Goal: Task Accomplishment & Management: Manage account settings

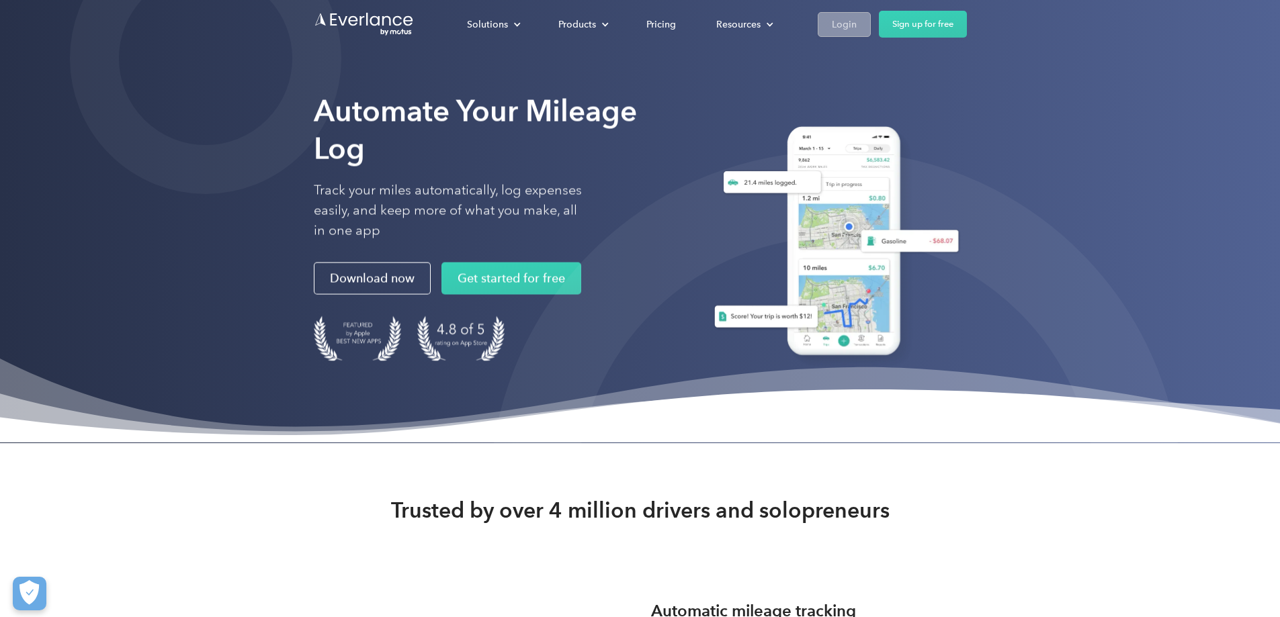
click at [857, 29] on div "Login" at bounding box center [844, 24] width 25 height 17
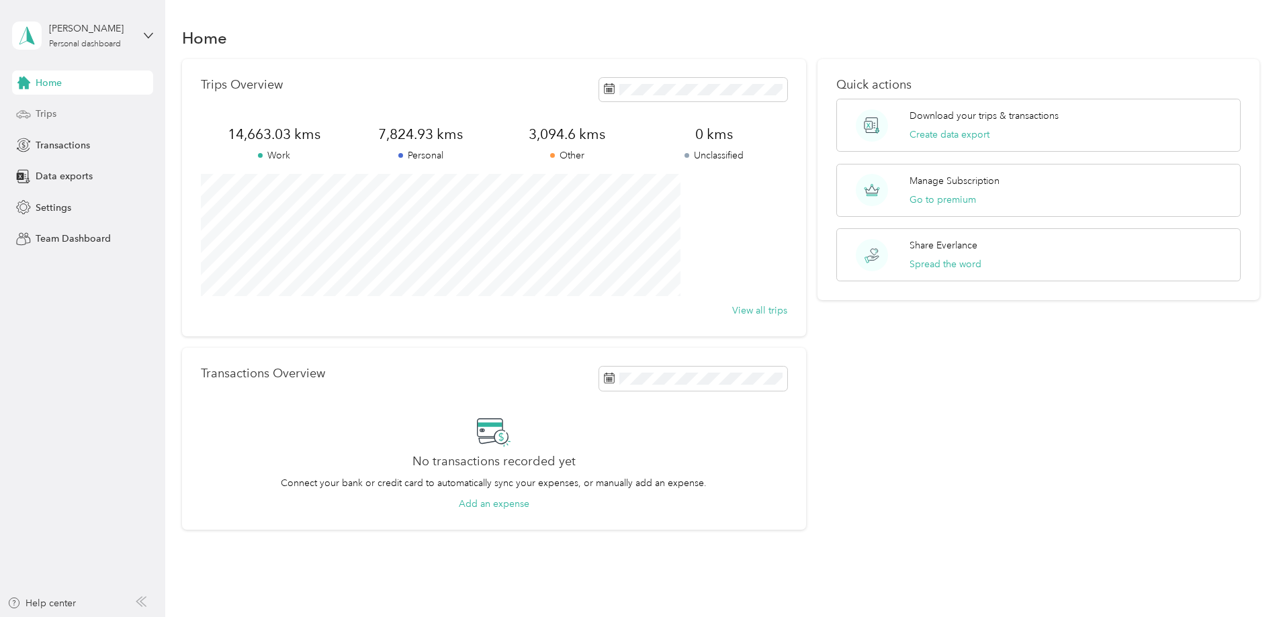
click at [53, 118] on span "Trips" at bounding box center [46, 114] width 21 height 14
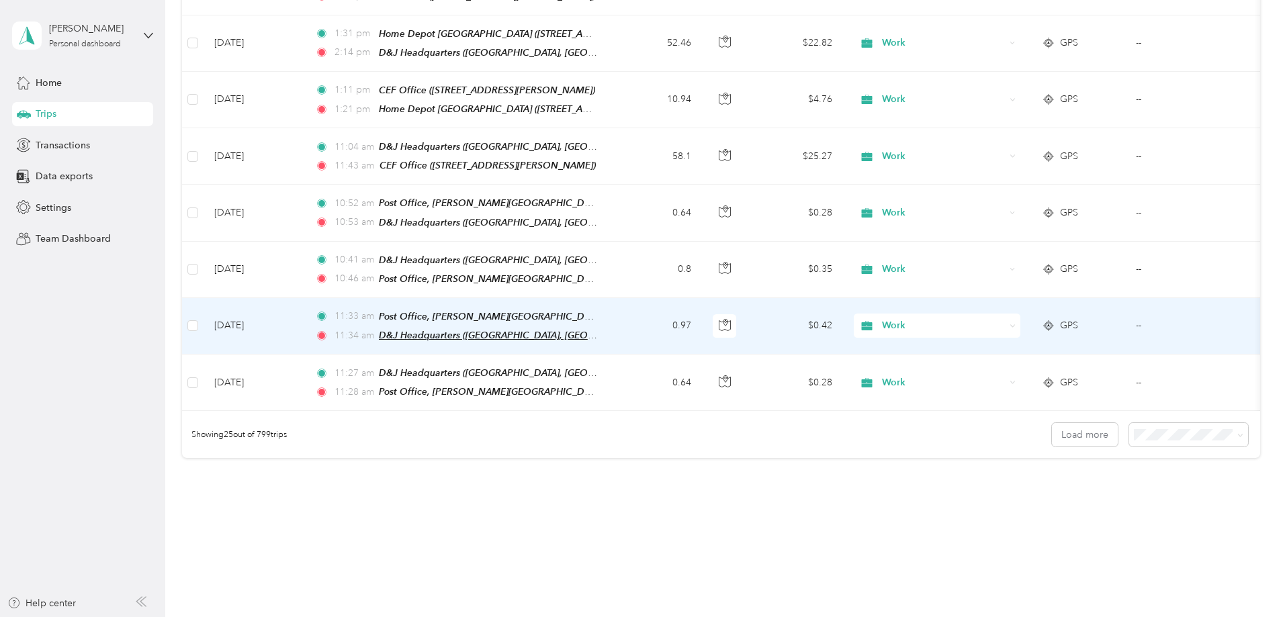
scroll to position [1234, 0]
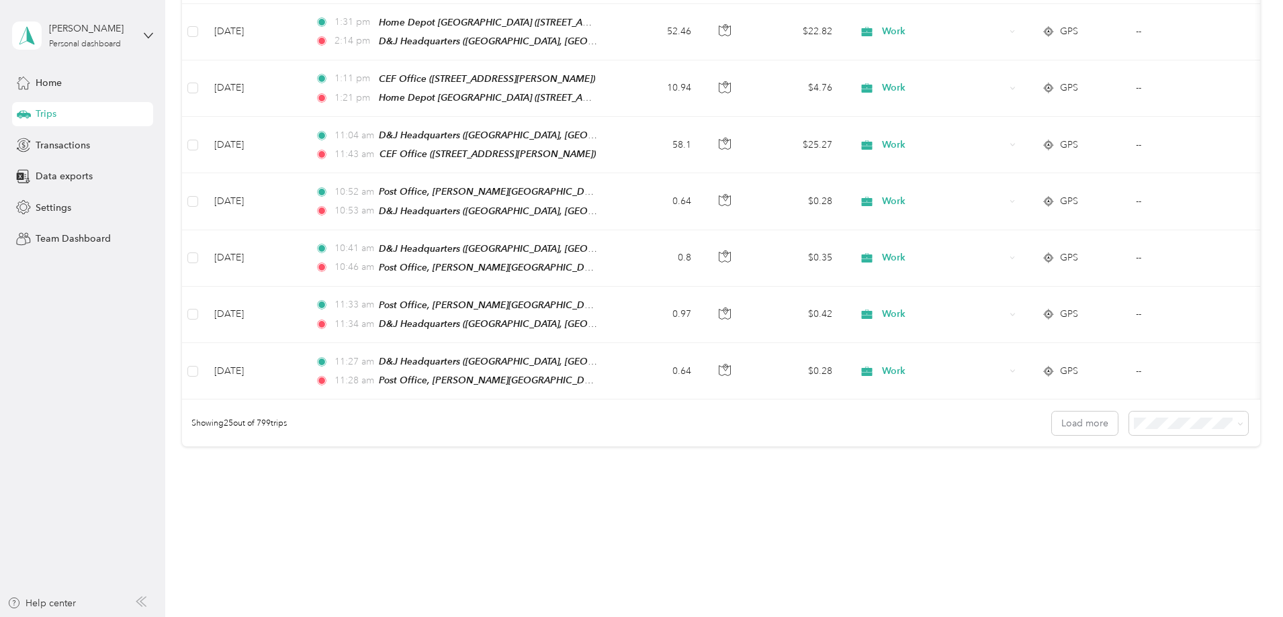
click at [1066, 480] on div "100 per load" at bounding box center [1096, 480] width 100 height 14
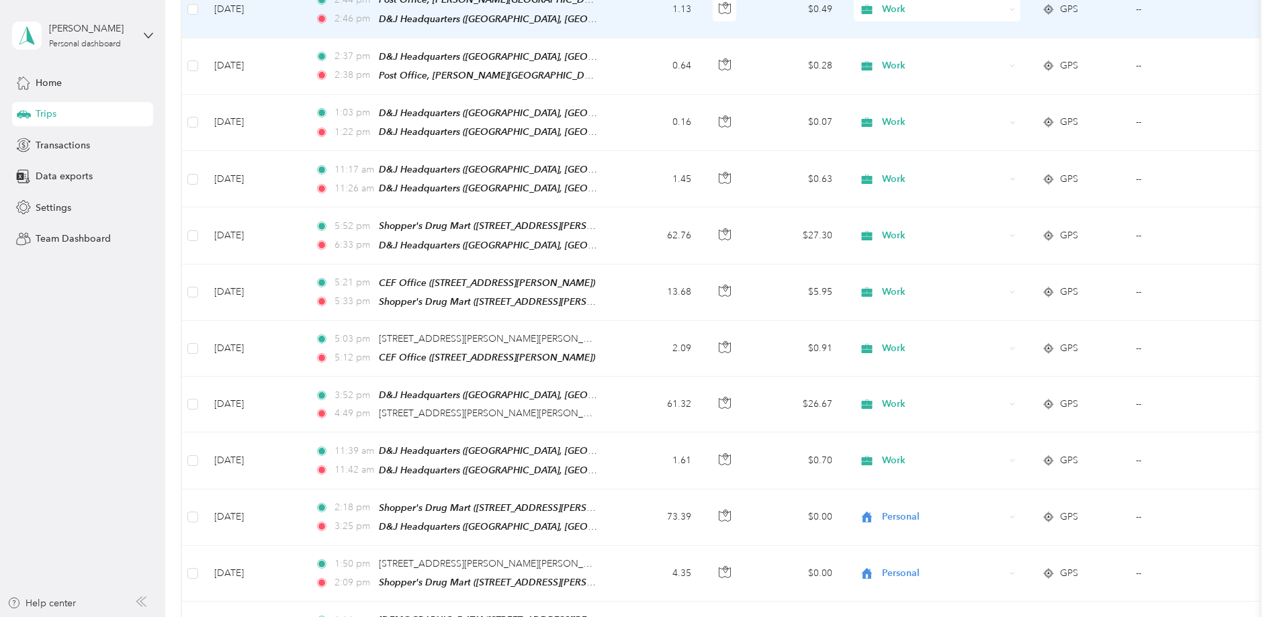
scroll to position [1838, 0]
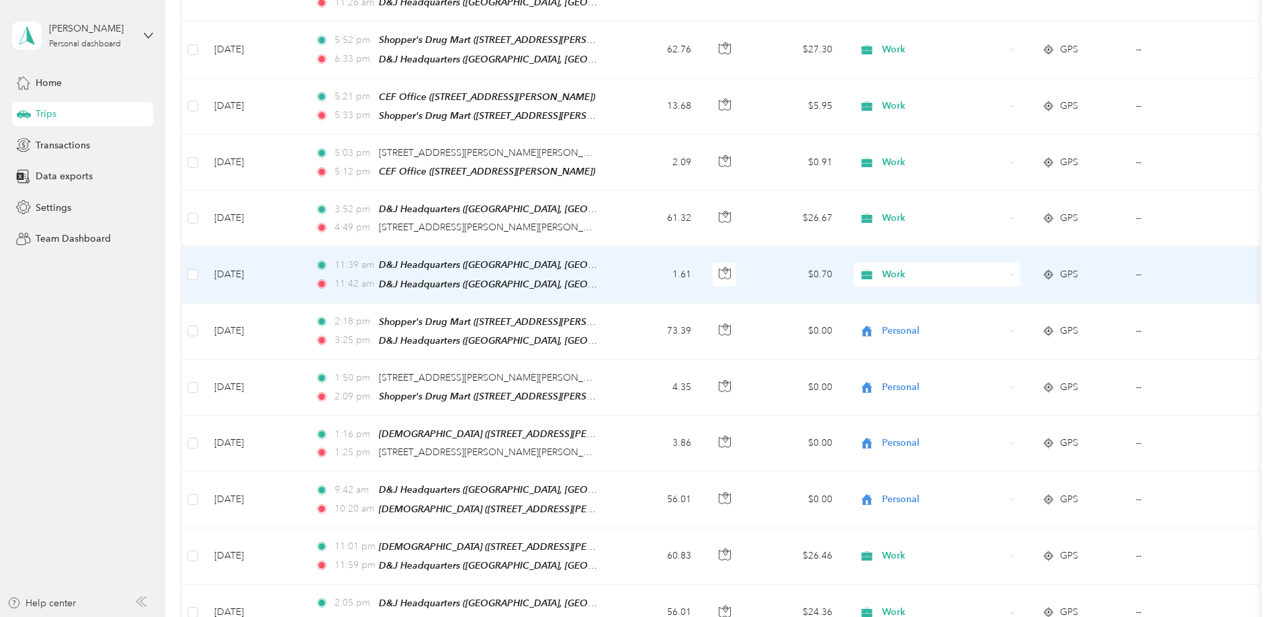
click at [1078, 267] on span "GPS" at bounding box center [1069, 274] width 18 height 15
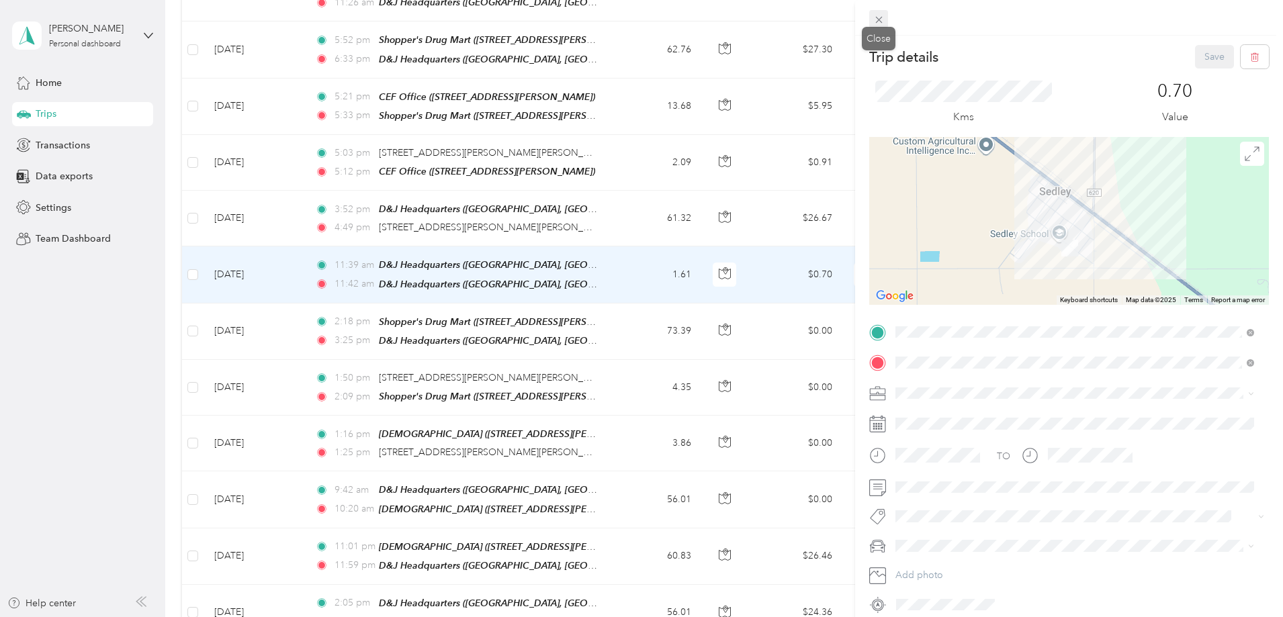
click at [871, 20] on span at bounding box center [878, 19] width 19 height 19
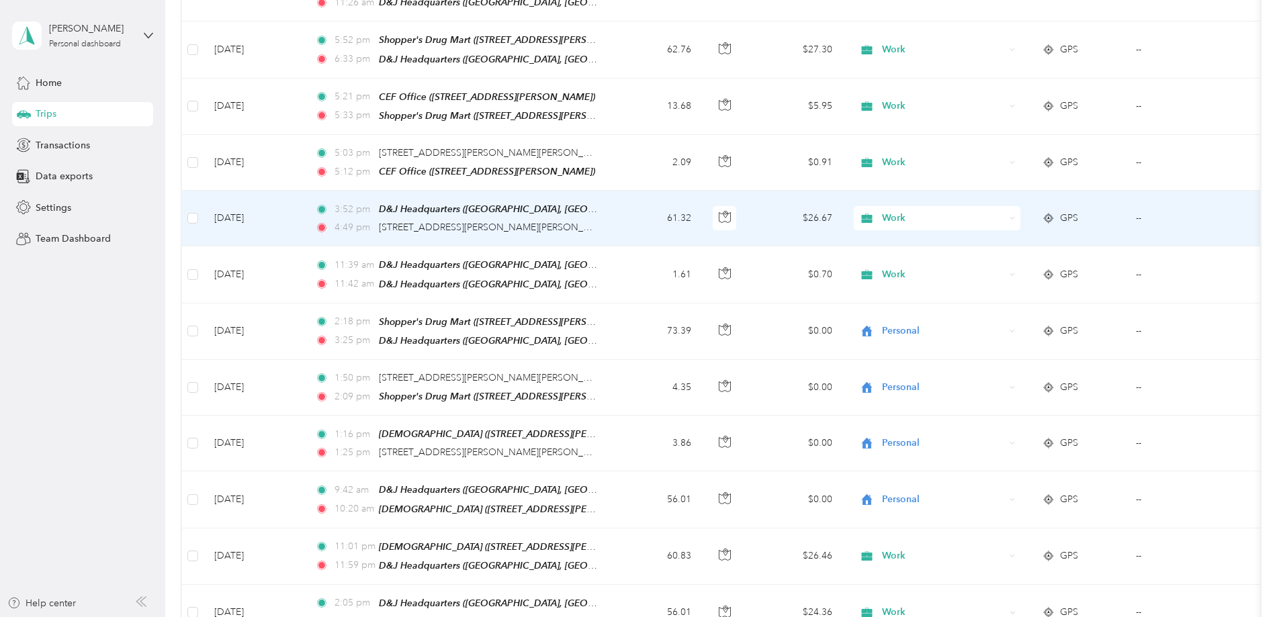
scroll to position [1771, 0]
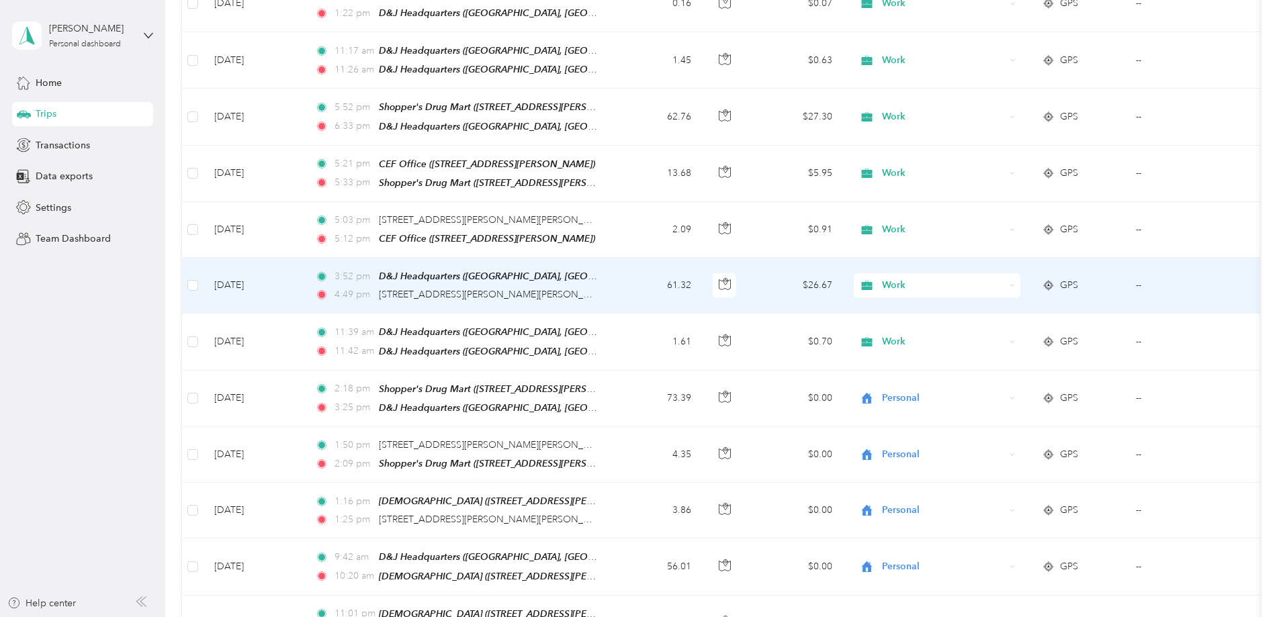
click at [1078, 278] on span "GPS" at bounding box center [1069, 285] width 18 height 15
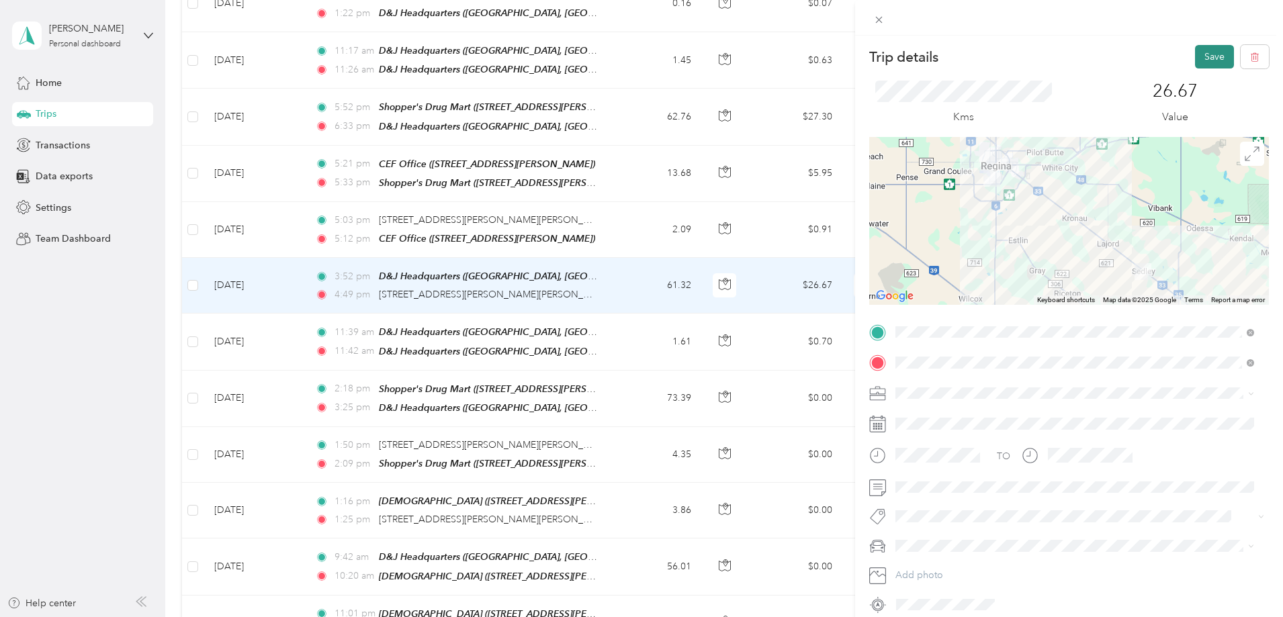
click at [1213, 56] on button "Save" at bounding box center [1214, 57] width 39 height 24
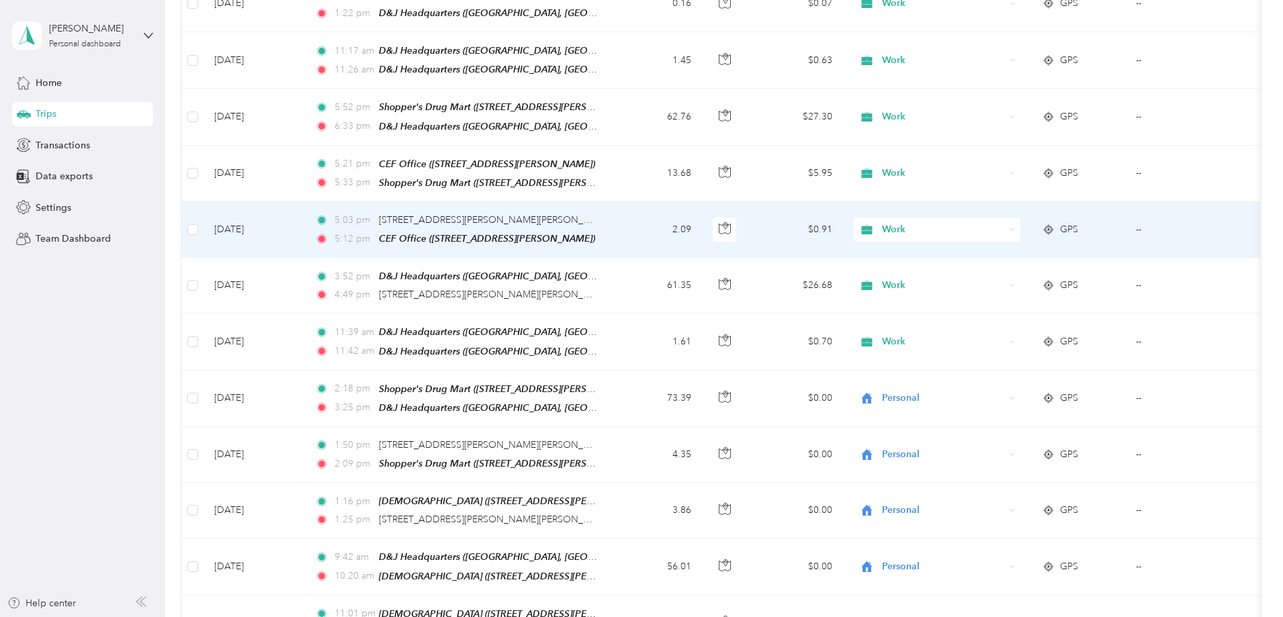
click at [1000, 222] on span "Work" at bounding box center [943, 229] width 123 height 15
click at [1004, 247] on li "Personal" at bounding box center [1026, 244] width 167 height 24
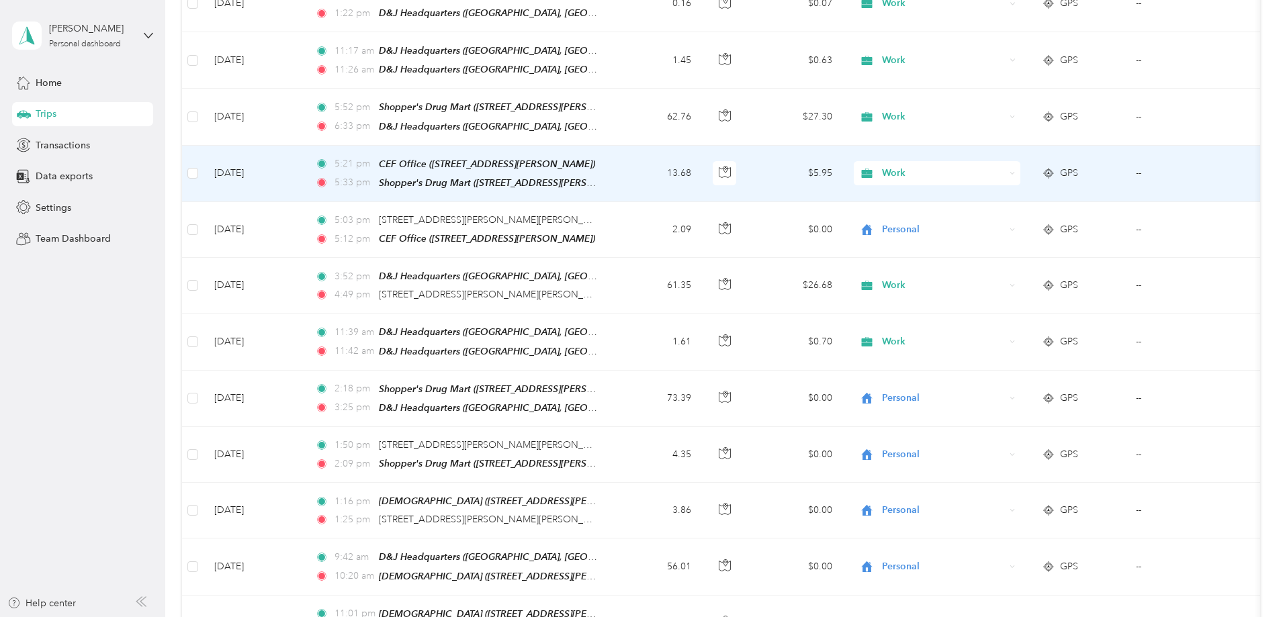
click at [1005, 166] on span "Work" at bounding box center [943, 173] width 123 height 15
click at [1005, 194] on li "Personal" at bounding box center [1026, 188] width 167 height 24
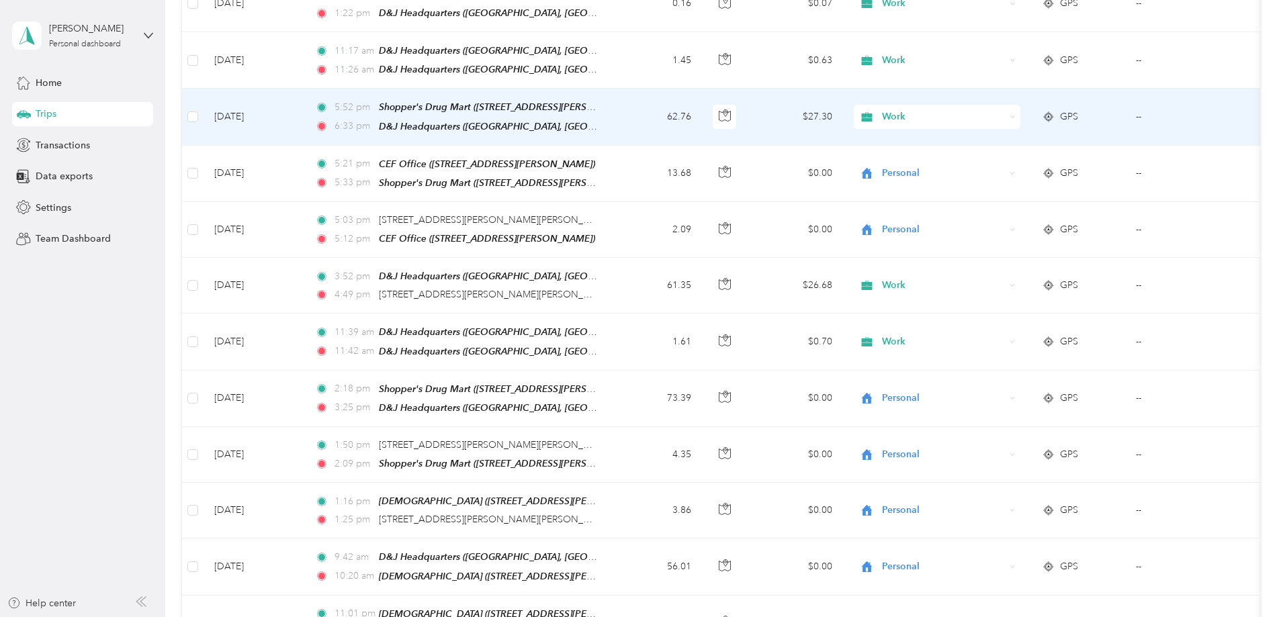
click at [982, 105] on div "Work" at bounding box center [937, 117] width 167 height 24
click at [1024, 111] on span "Work" at bounding box center [1031, 110] width 109 height 14
click at [1078, 110] on span "GPS" at bounding box center [1069, 117] width 18 height 15
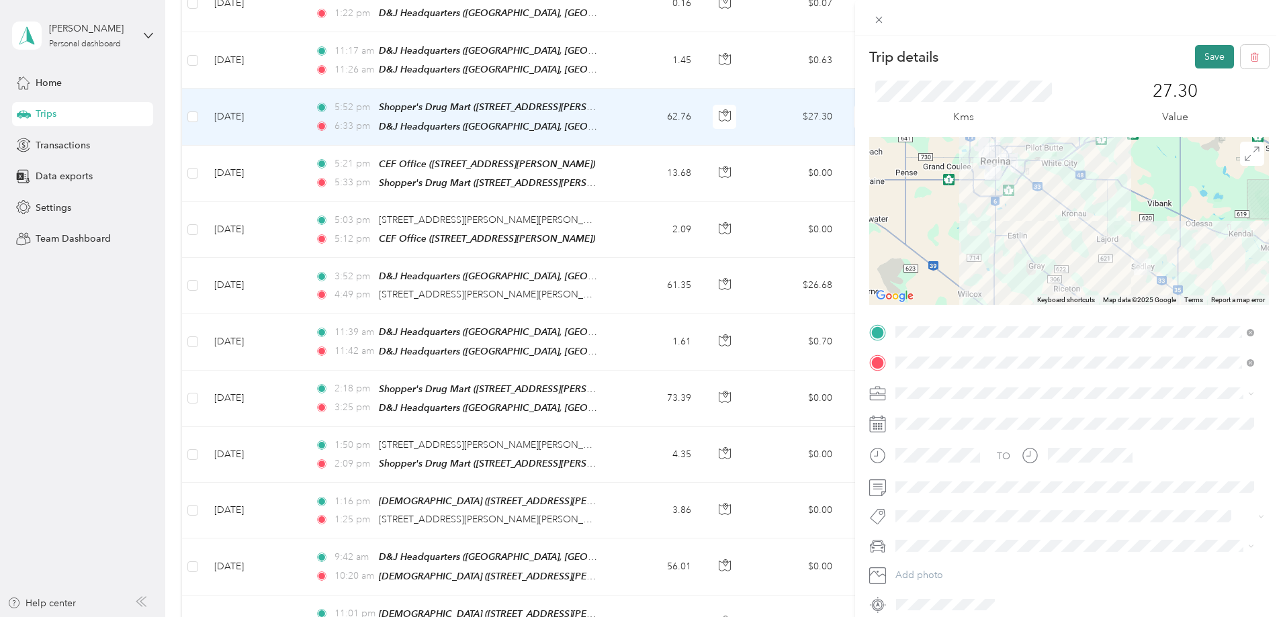
click at [1203, 54] on button "Save" at bounding box center [1214, 57] width 39 height 24
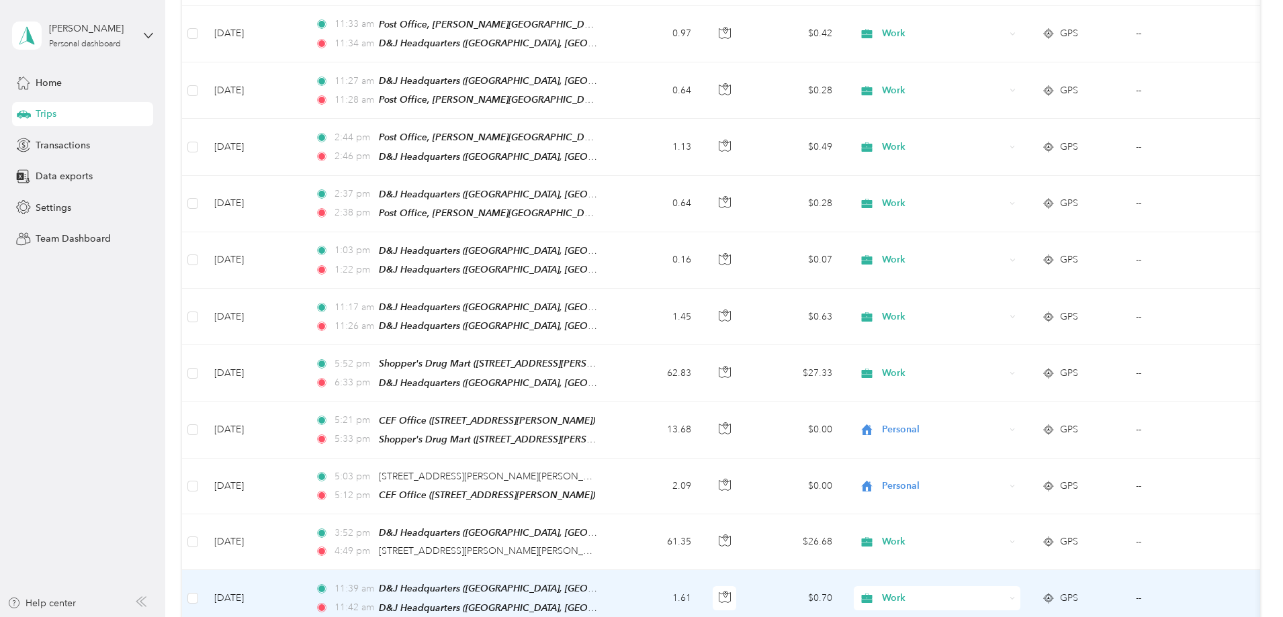
scroll to position [1502, 0]
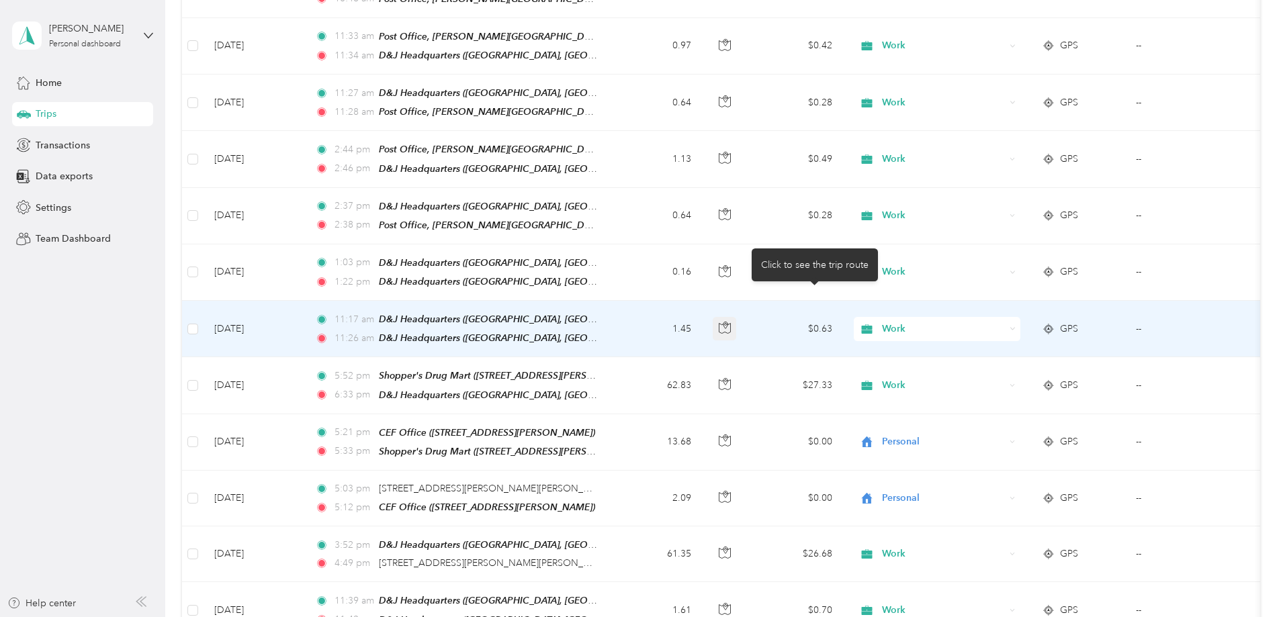
click at [731, 322] on icon "button" at bounding box center [725, 328] width 12 height 12
click at [1078, 322] on span "GPS" at bounding box center [1069, 329] width 18 height 15
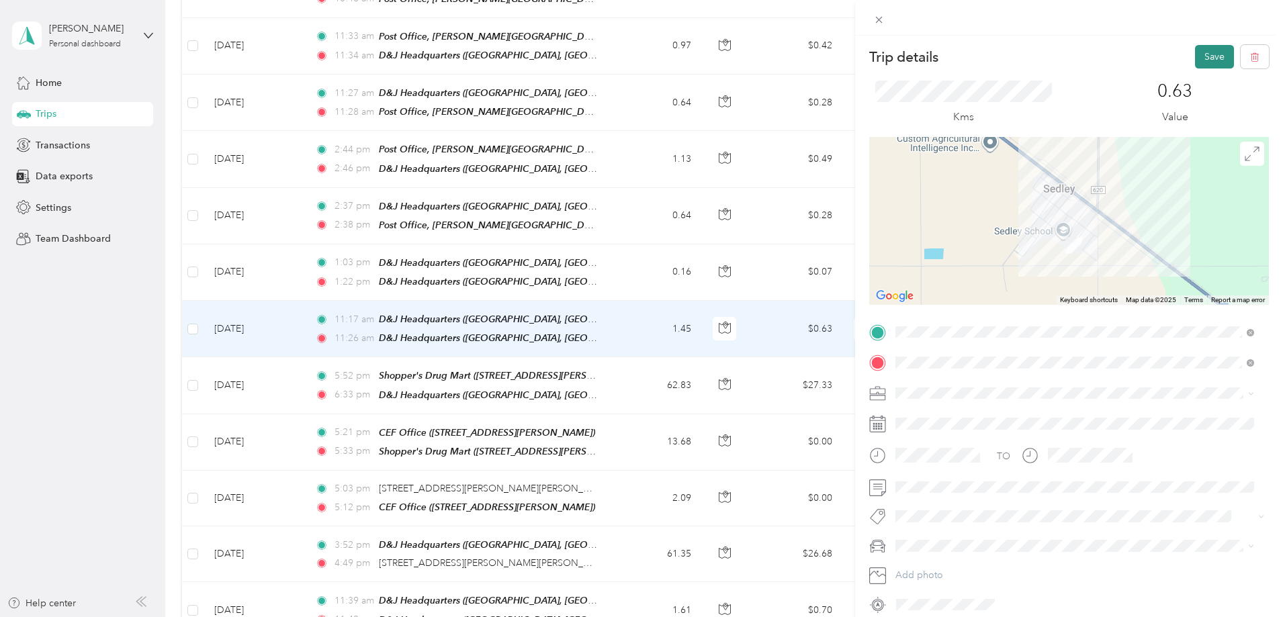
click at [1200, 58] on button "Save" at bounding box center [1214, 57] width 39 height 24
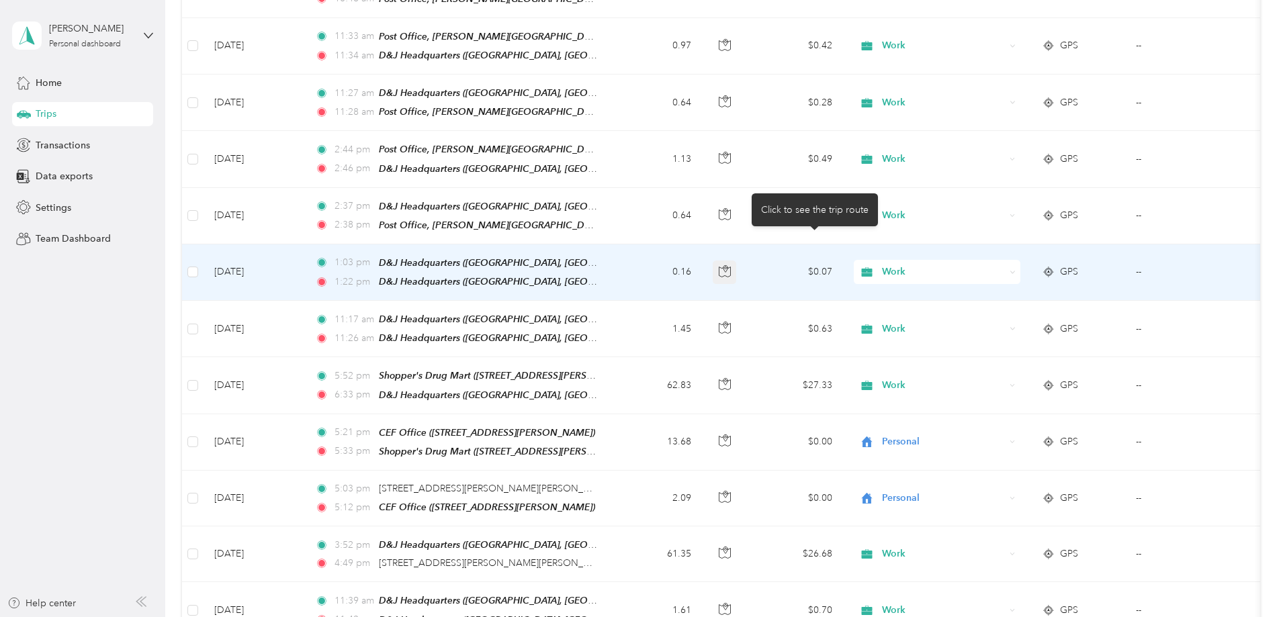
click at [728, 265] on icon "button" at bounding box center [726, 268] width 4 height 7
click at [1005, 265] on span "Work" at bounding box center [943, 272] width 123 height 15
click at [1009, 292] on span "Personal" at bounding box center [1039, 292] width 124 height 14
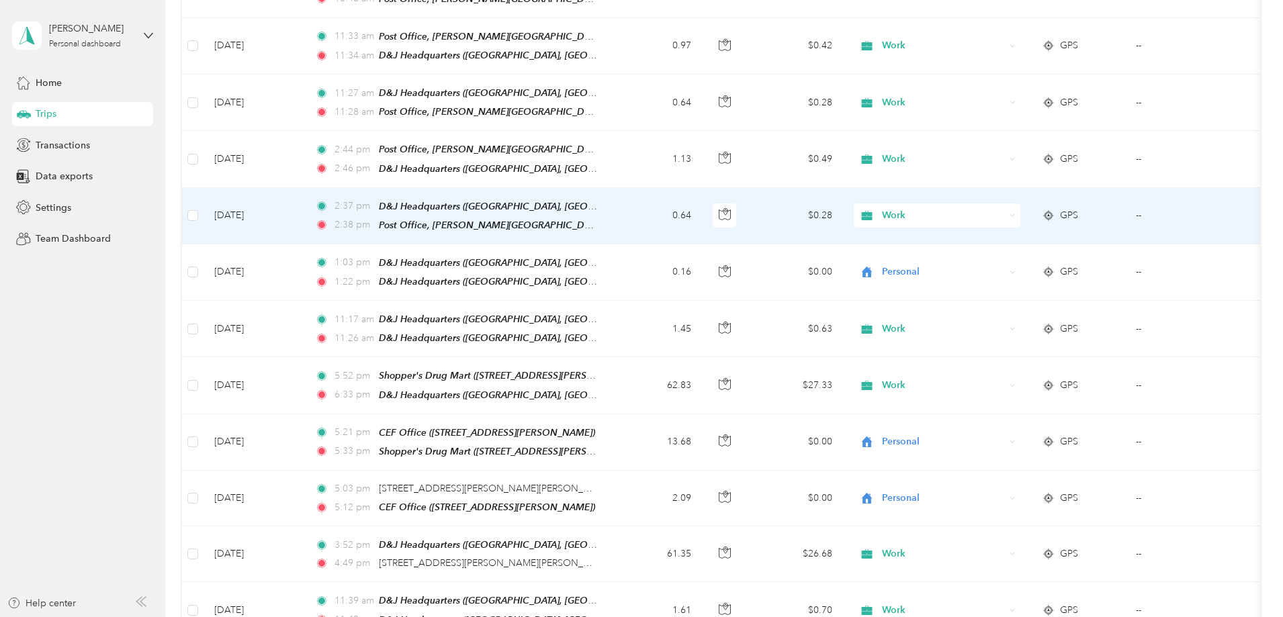
click at [1078, 208] on span "GPS" at bounding box center [1069, 215] width 18 height 15
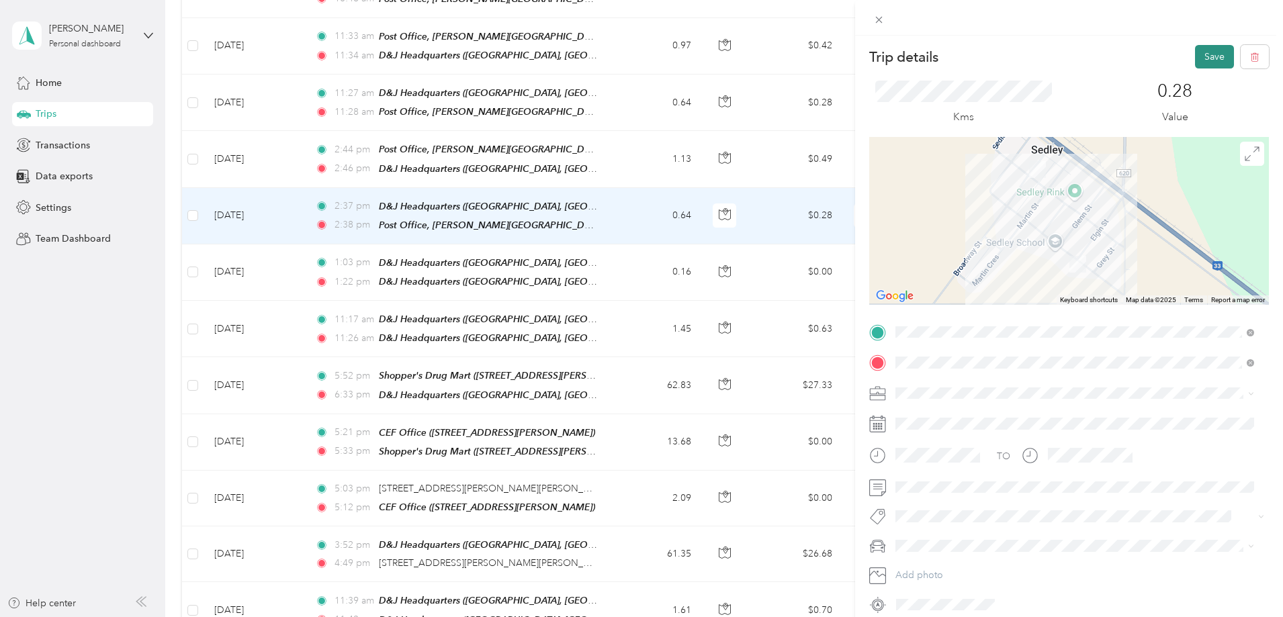
click at [1198, 54] on button "Save" at bounding box center [1214, 57] width 39 height 24
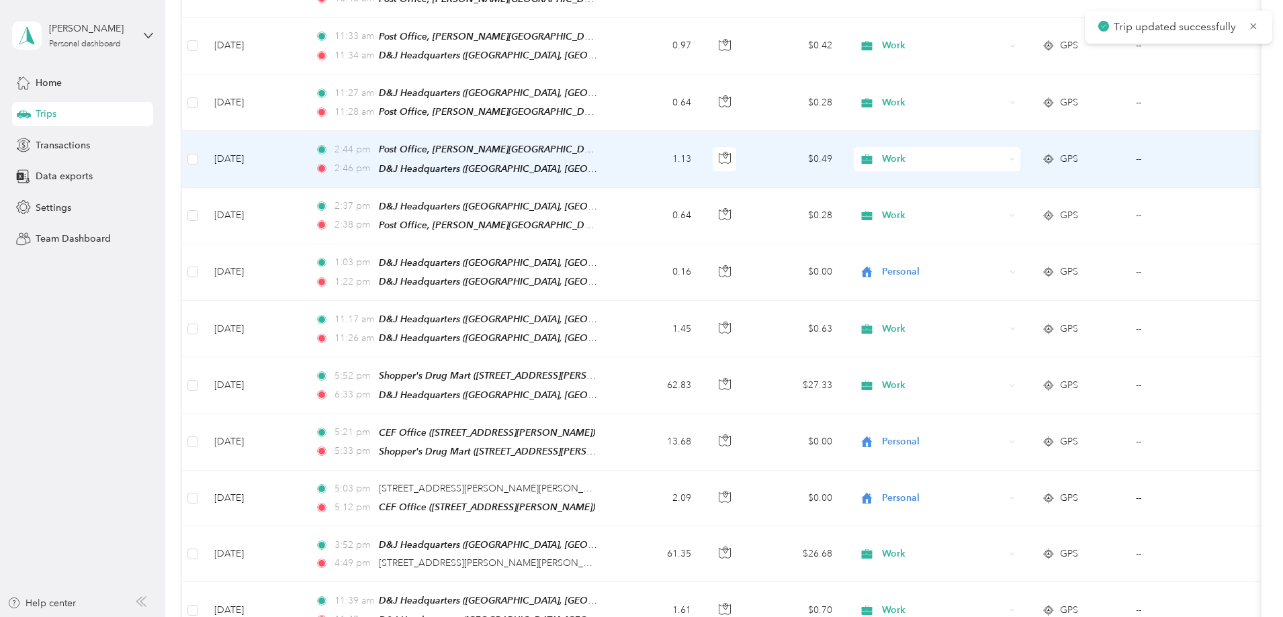
click at [1078, 152] on span "GPS" at bounding box center [1069, 159] width 18 height 15
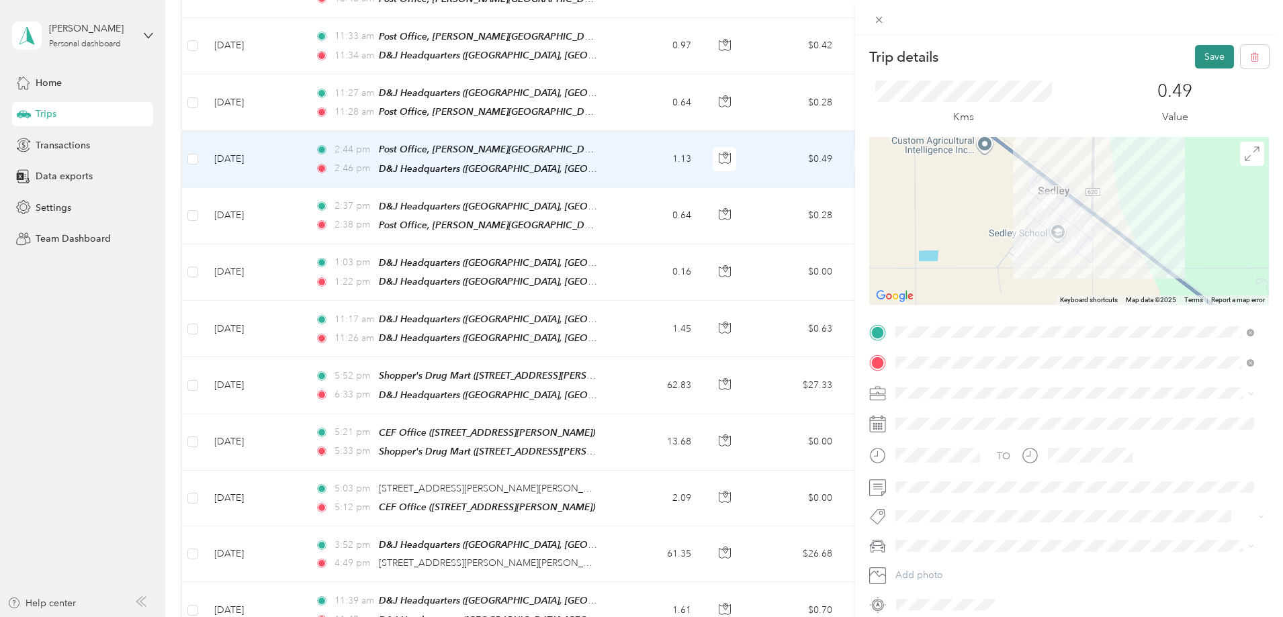
click at [1209, 58] on button "Save" at bounding box center [1214, 57] width 39 height 24
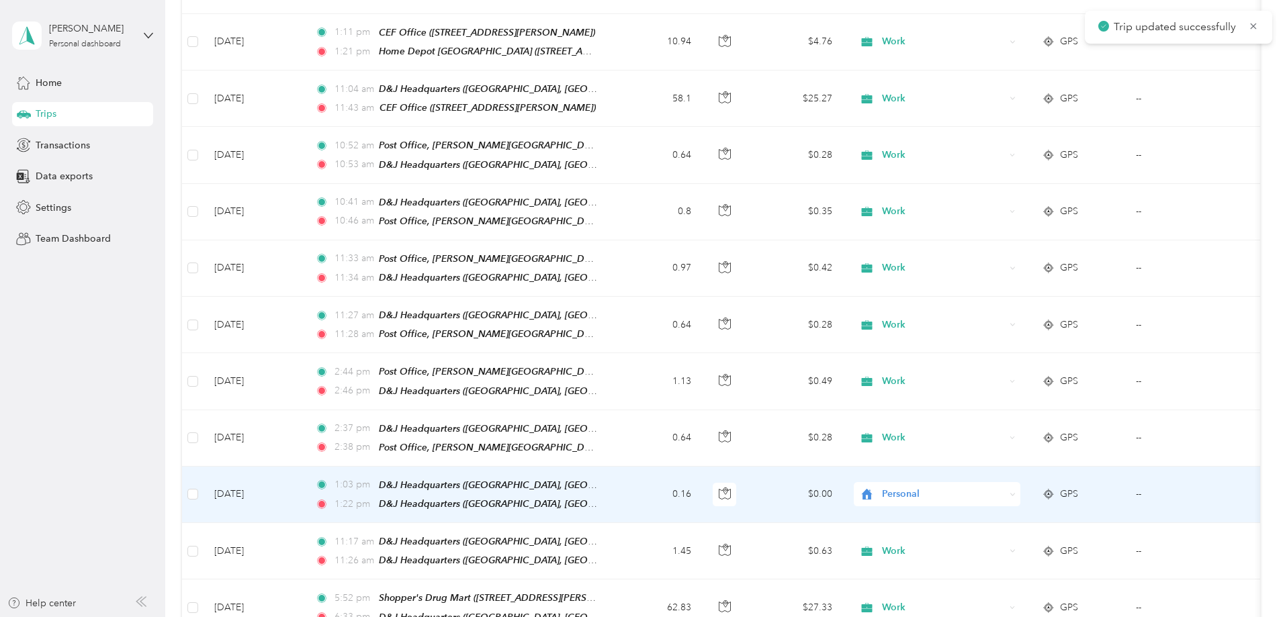
scroll to position [1234, 0]
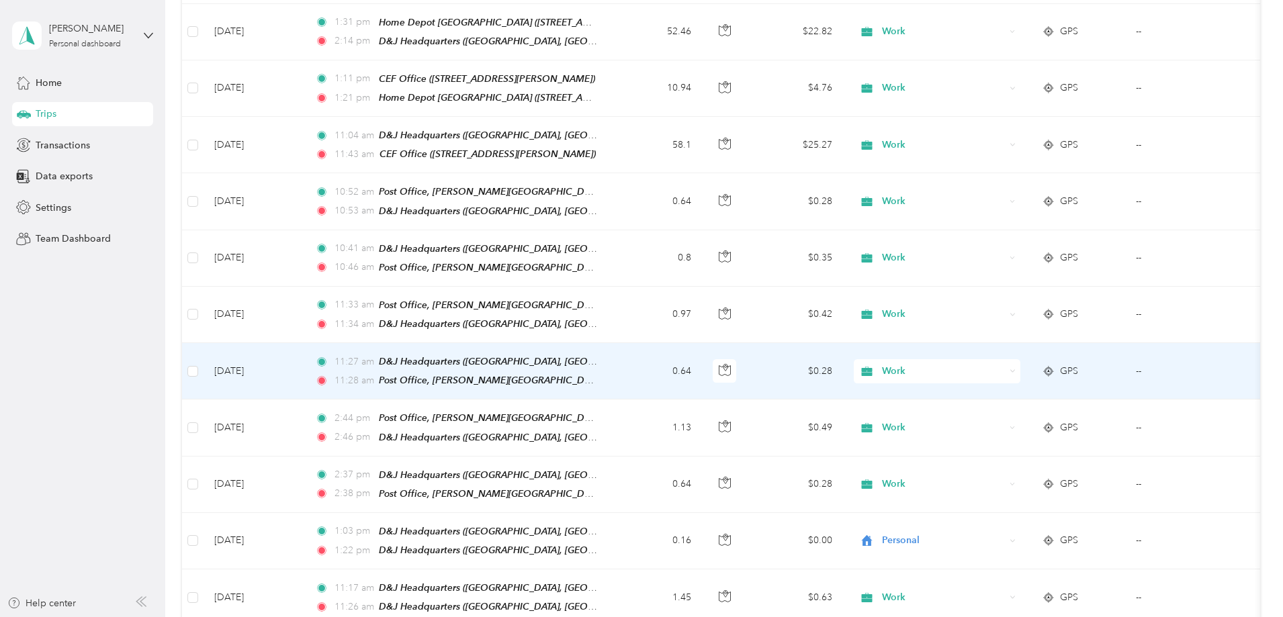
click at [1078, 364] on span "GPS" at bounding box center [1069, 371] width 18 height 15
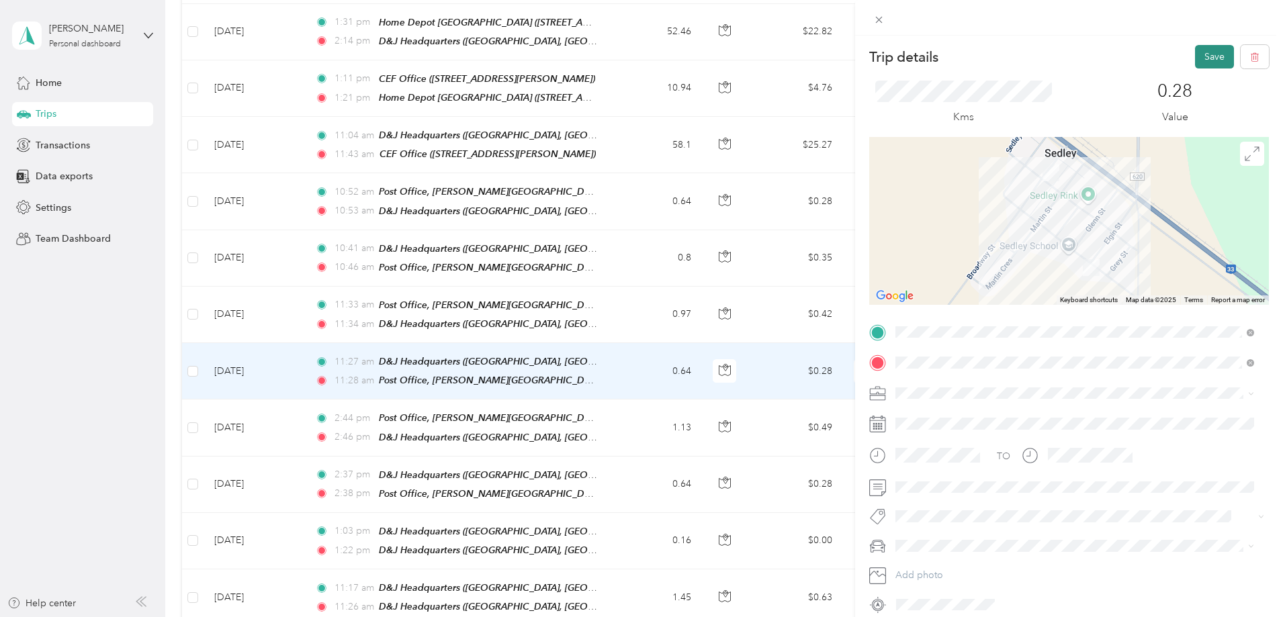
click at [1205, 57] on button "Save" at bounding box center [1214, 57] width 39 height 24
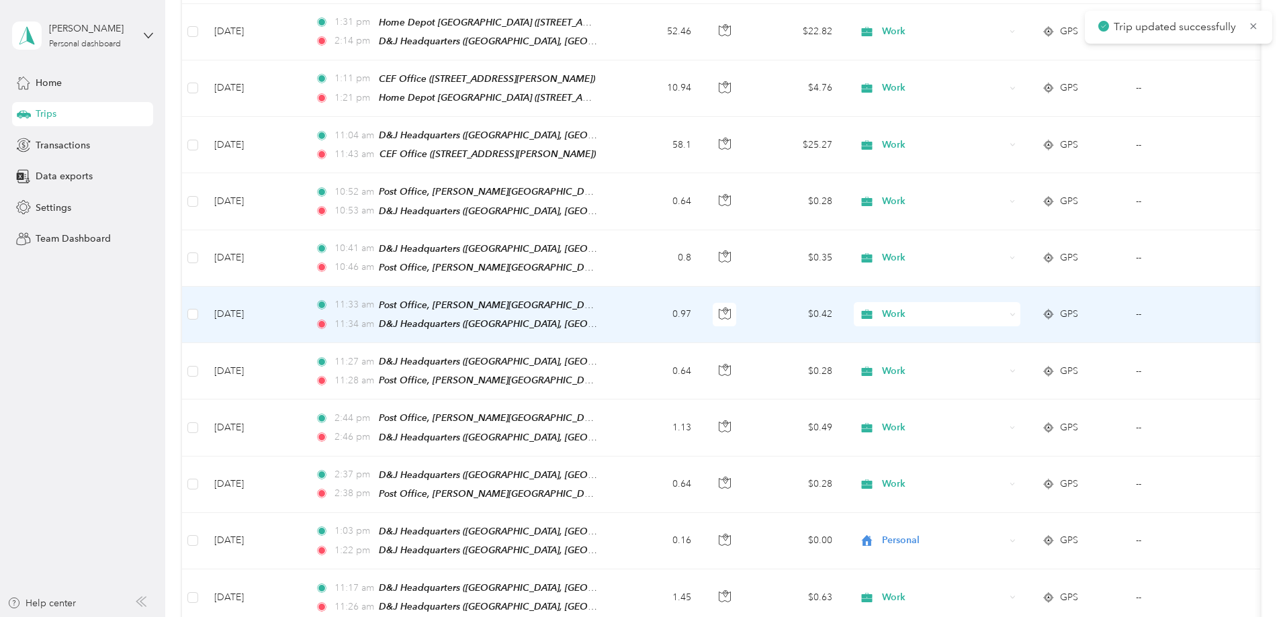
click at [1078, 307] on span "GPS" at bounding box center [1069, 314] width 18 height 15
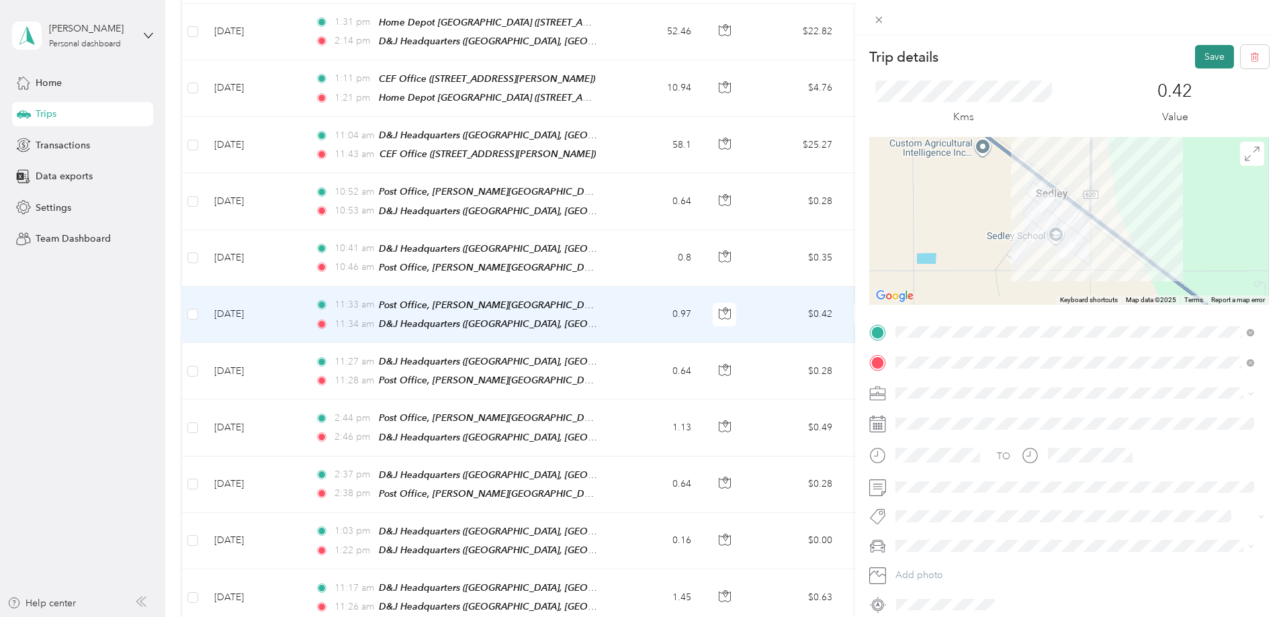
click at [1200, 57] on button "Save" at bounding box center [1214, 57] width 39 height 24
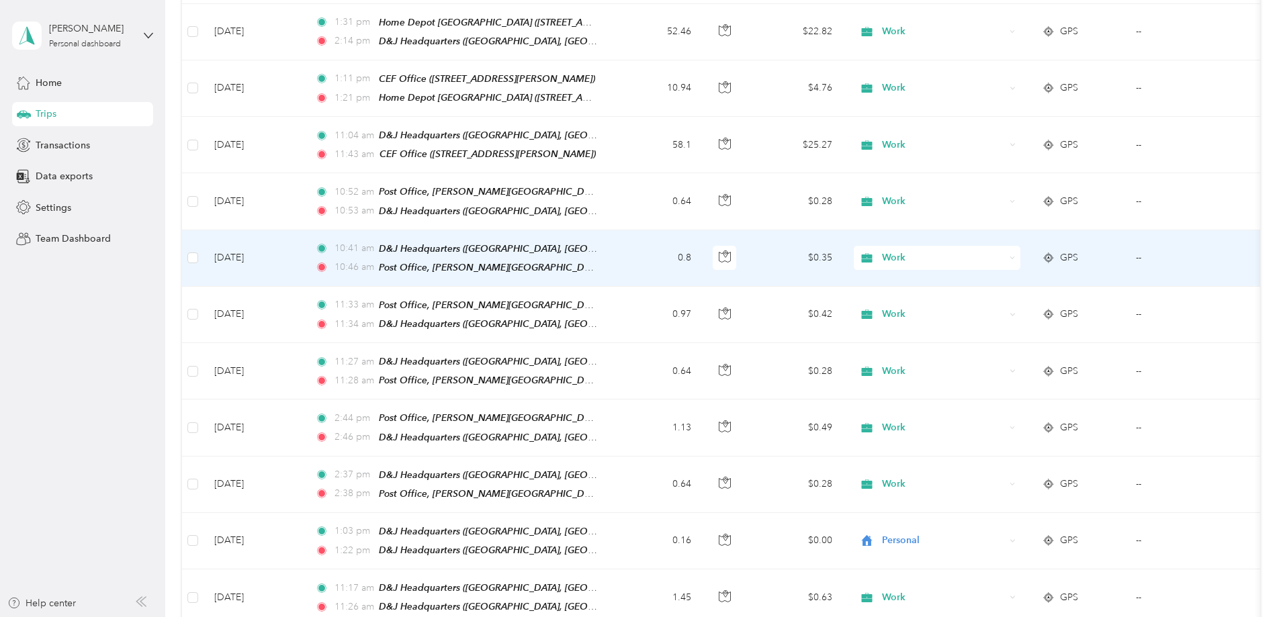
click at [1078, 251] on span "GPS" at bounding box center [1069, 258] width 18 height 15
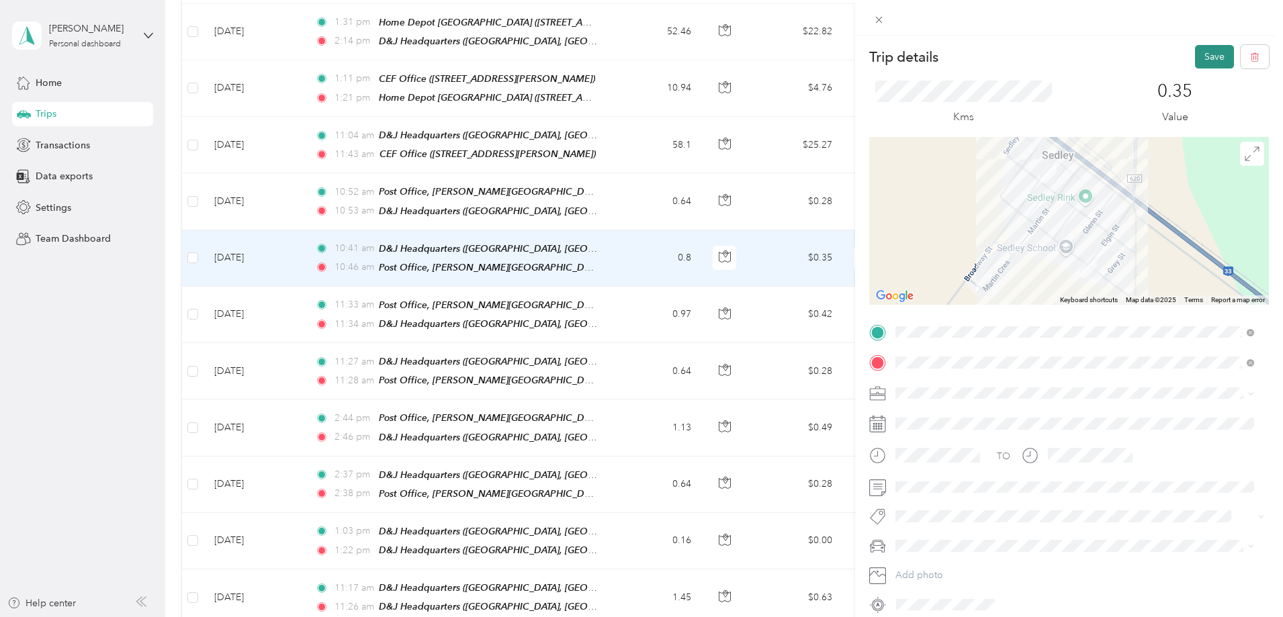
click at [1199, 56] on button "Save" at bounding box center [1214, 57] width 39 height 24
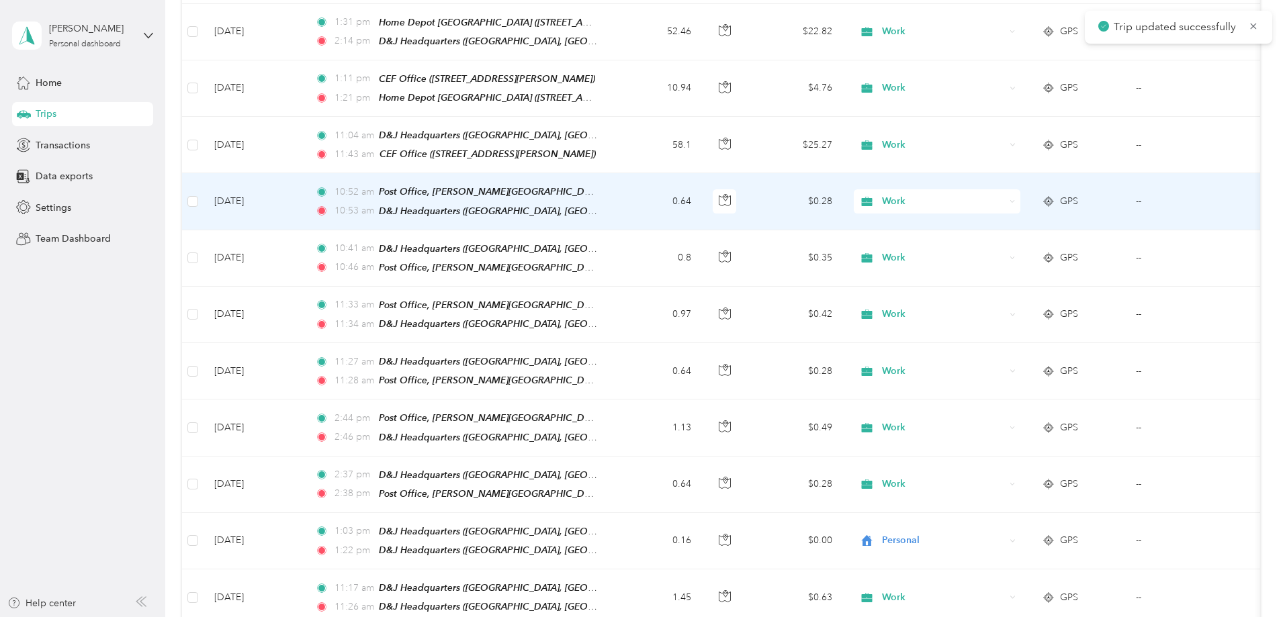
click at [1078, 194] on span "GPS" at bounding box center [1069, 201] width 18 height 15
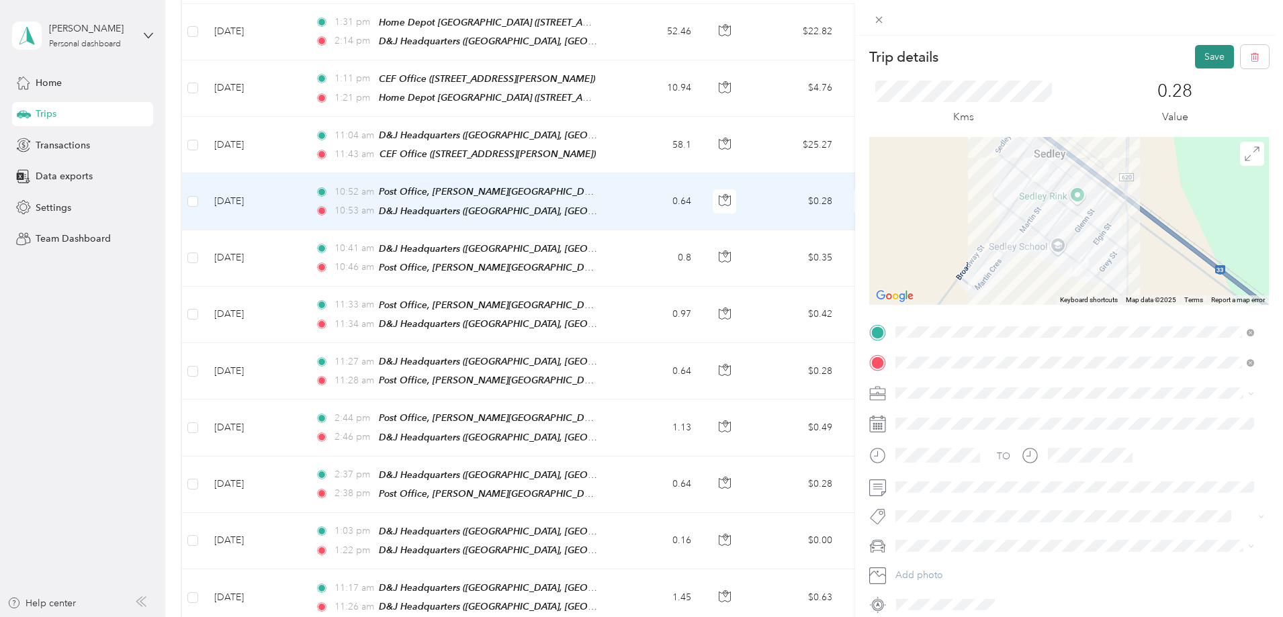
click at [1198, 55] on button "Save" at bounding box center [1214, 57] width 39 height 24
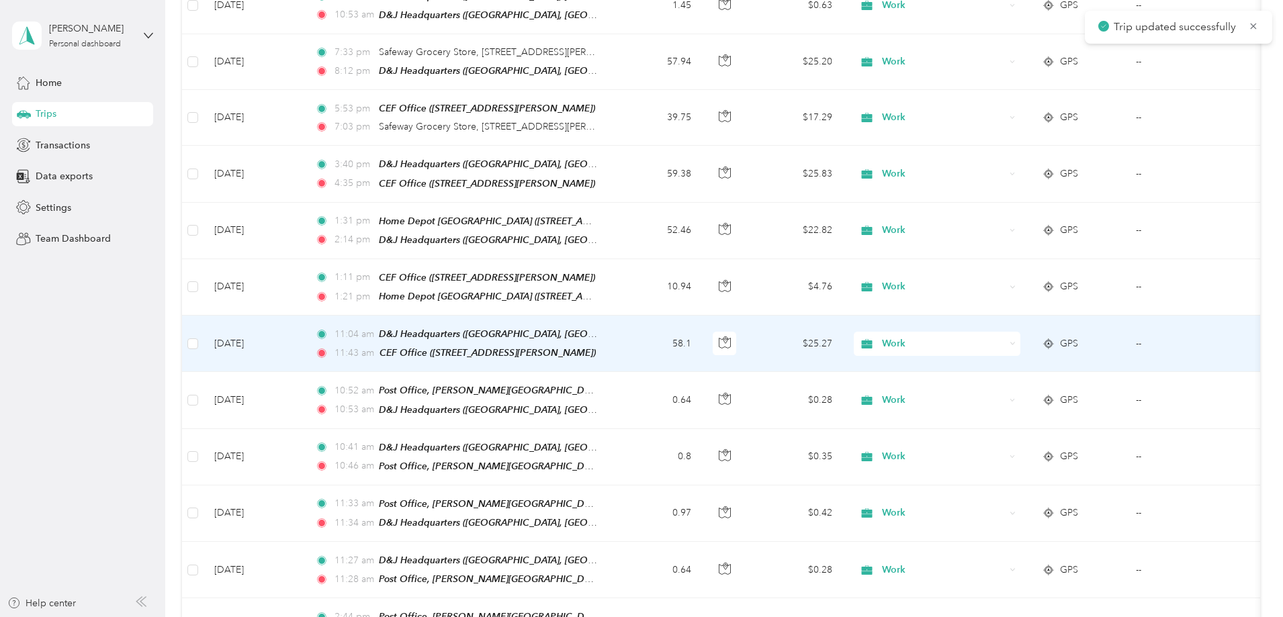
scroll to position [1032, 0]
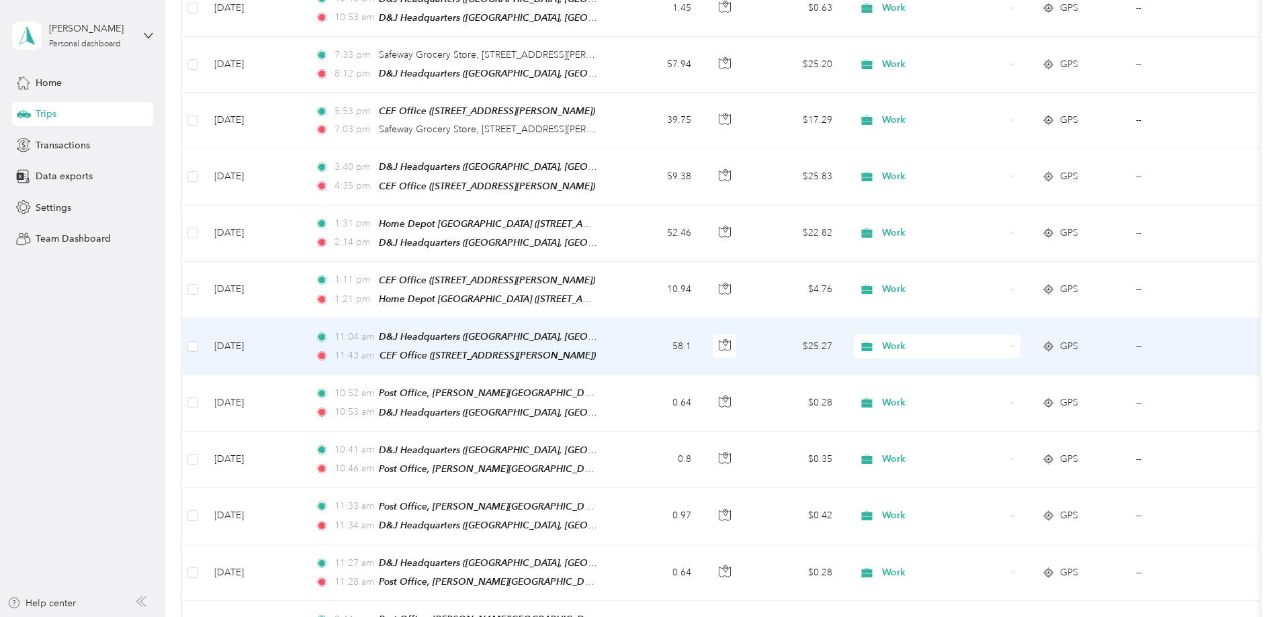
click at [1005, 339] on span "Work" at bounding box center [943, 346] width 123 height 15
click at [1010, 378] on li "Personal" at bounding box center [1026, 376] width 167 height 24
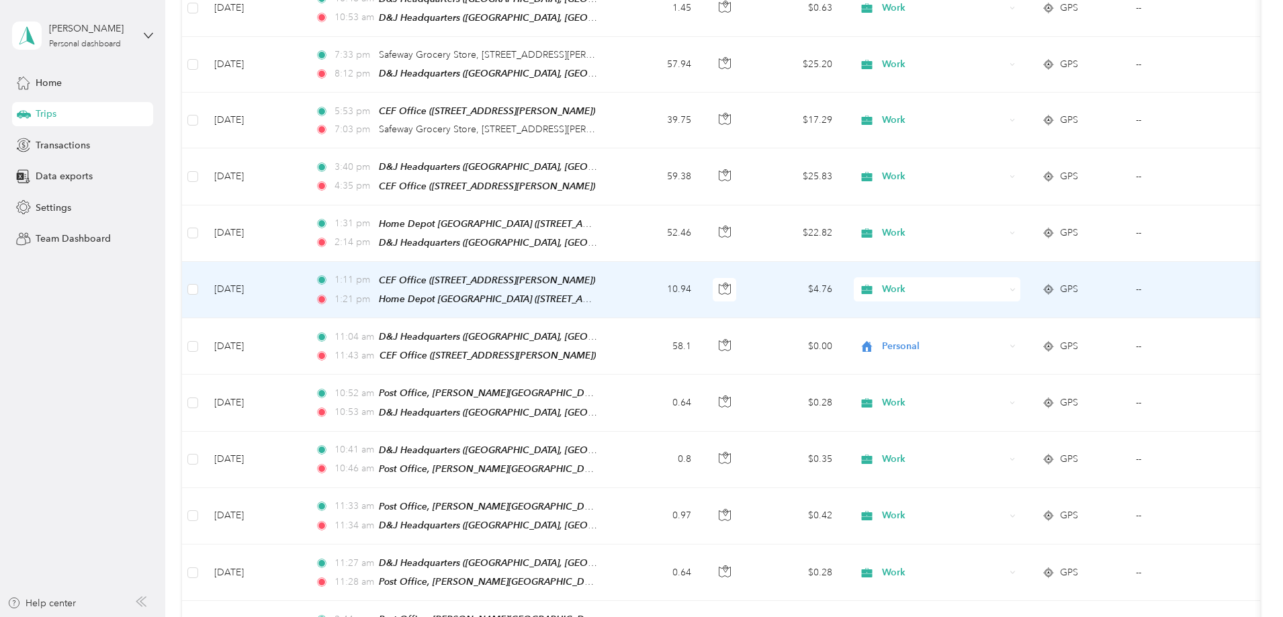
click at [999, 282] on span "Work" at bounding box center [943, 289] width 123 height 15
click at [986, 324] on li "Personal" at bounding box center [1026, 320] width 167 height 24
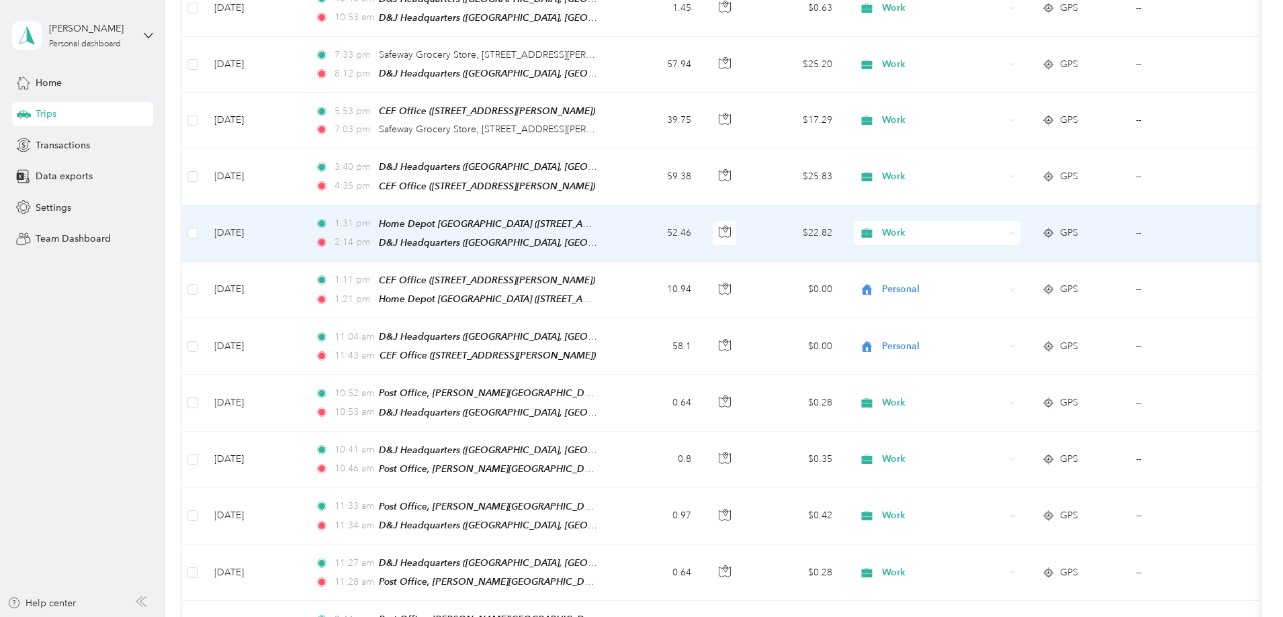
click at [993, 226] on span "Work" at bounding box center [943, 233] width 123 height 15
click at [998, 265] on span "Personal" at bounding box center [1039, 265] width 124 height 14
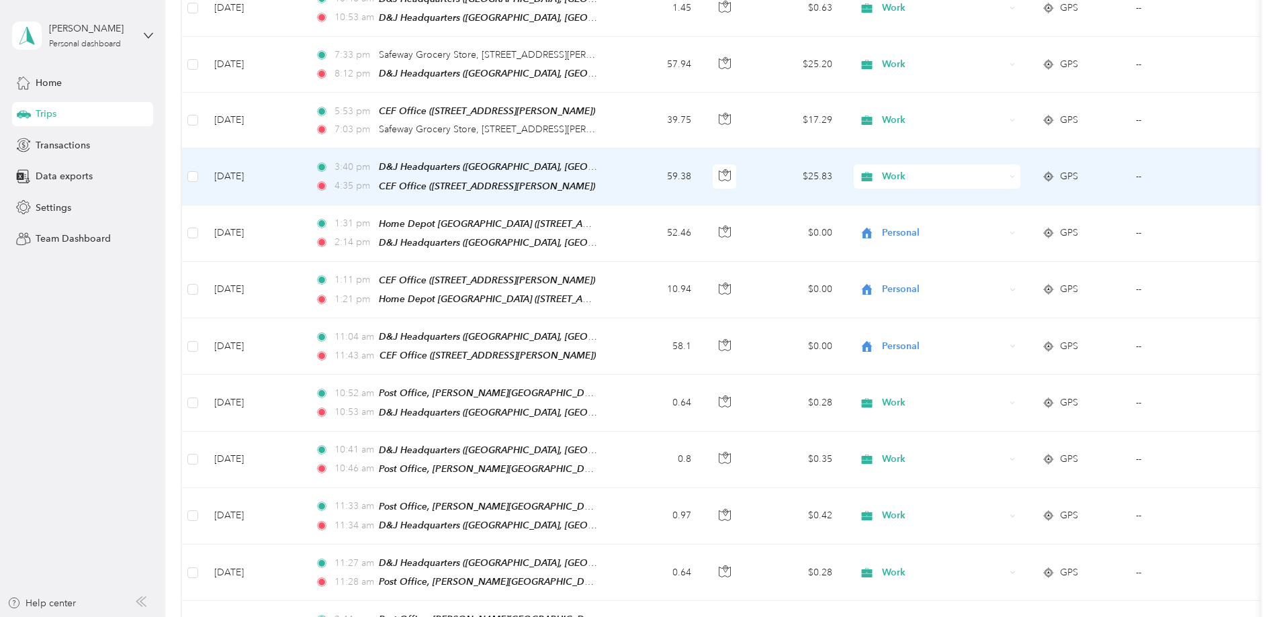
click at [1005, 169] on span "Work" at bounding box center [943, 176] width 123 height 15
click at [1014, 211] on li "Personal" at bounding box center [1026, 210] width 167 height 24
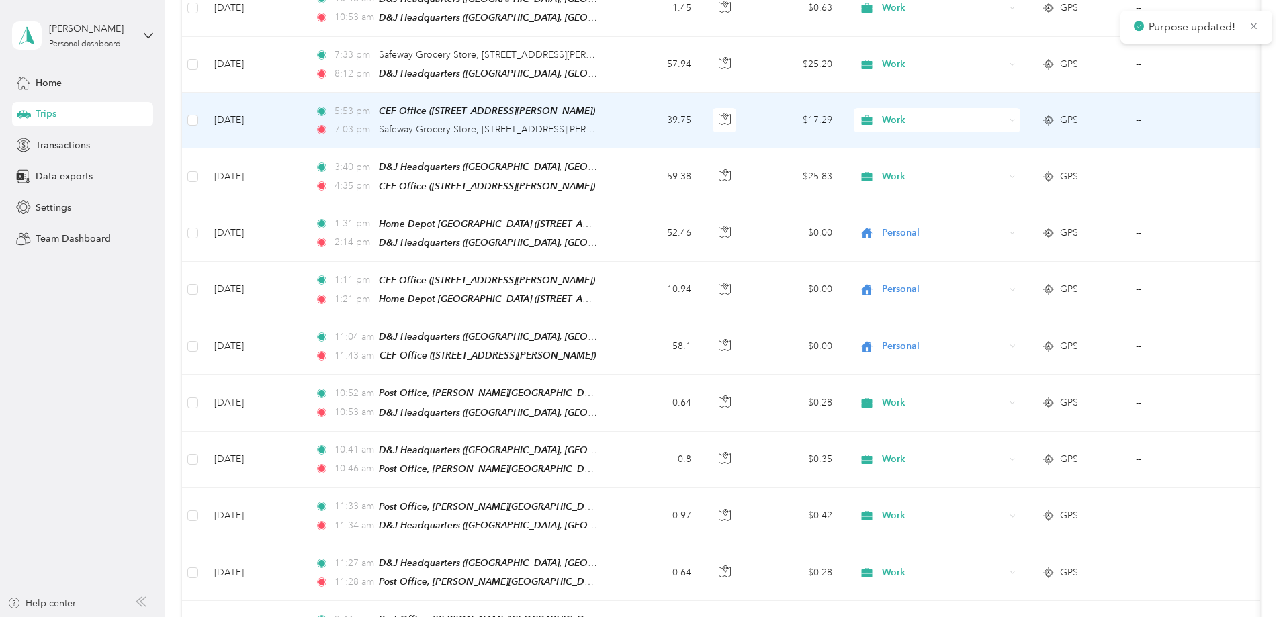
click at [1005, 113] on span "Work" at bounding box center [943, 120] width 123 height 15
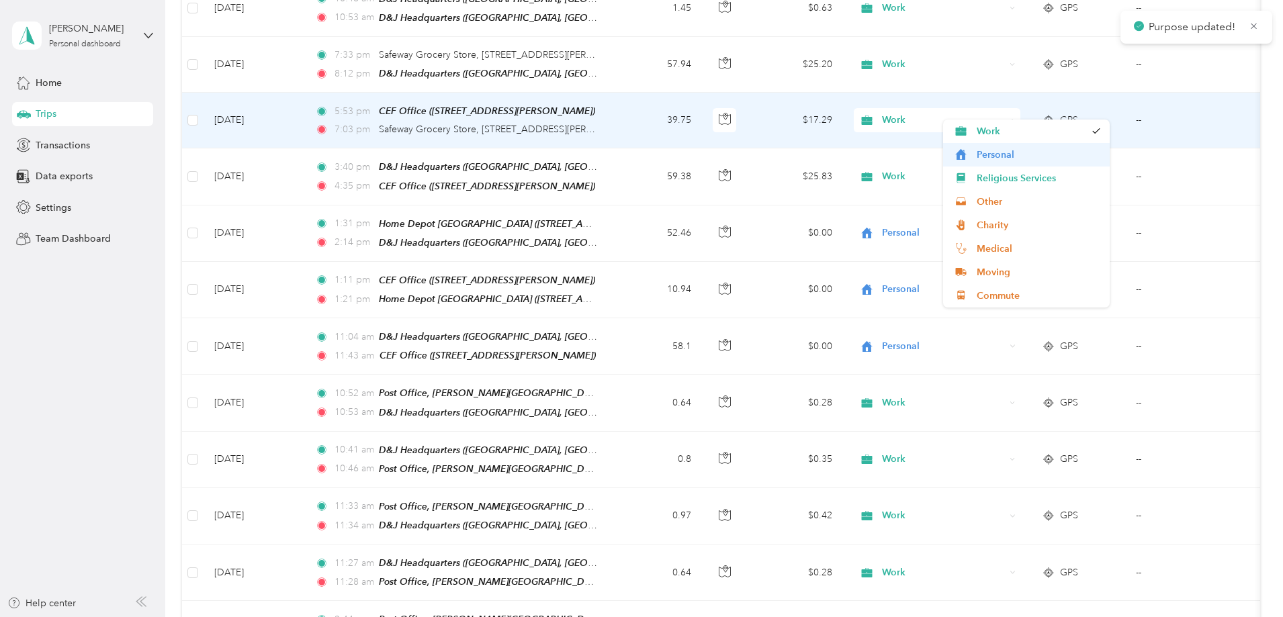
click at [1019, 153] on span "Personal" at bounding box center [1039, 155] width 124 height 14
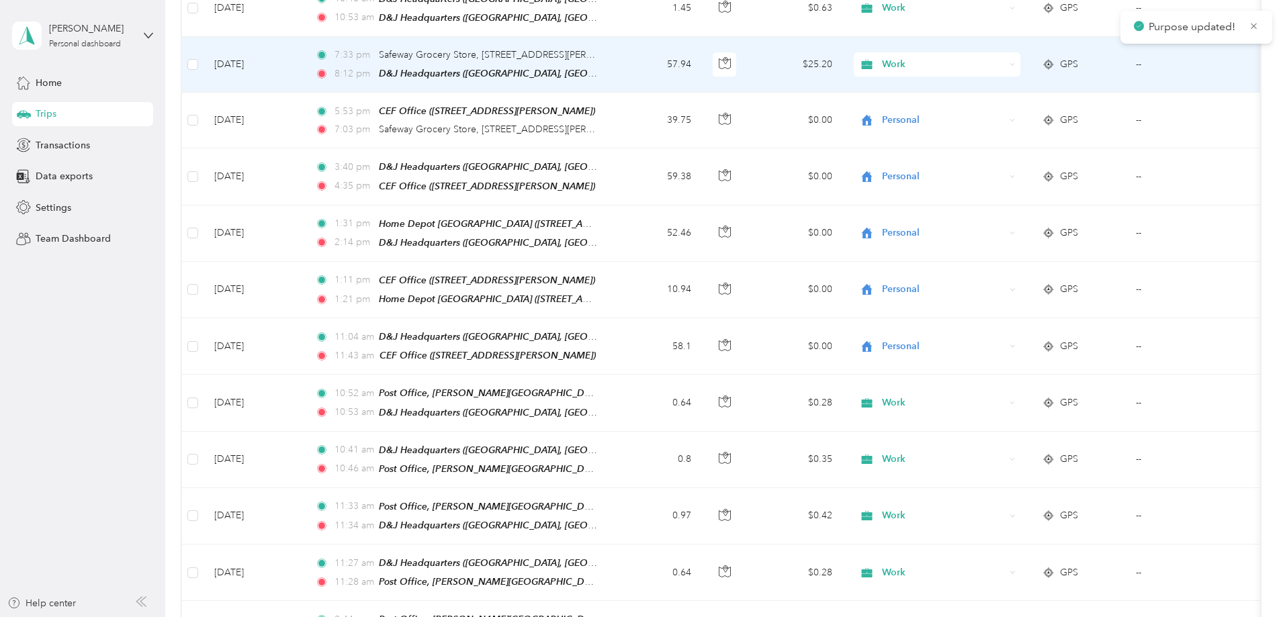
click at [1005, 57] on span "Work" at bounding box center [943, 64] width 123 height 15
click at [1023, 102] on li "Personal" at bounding box center [1026, 99] width 167 height 24
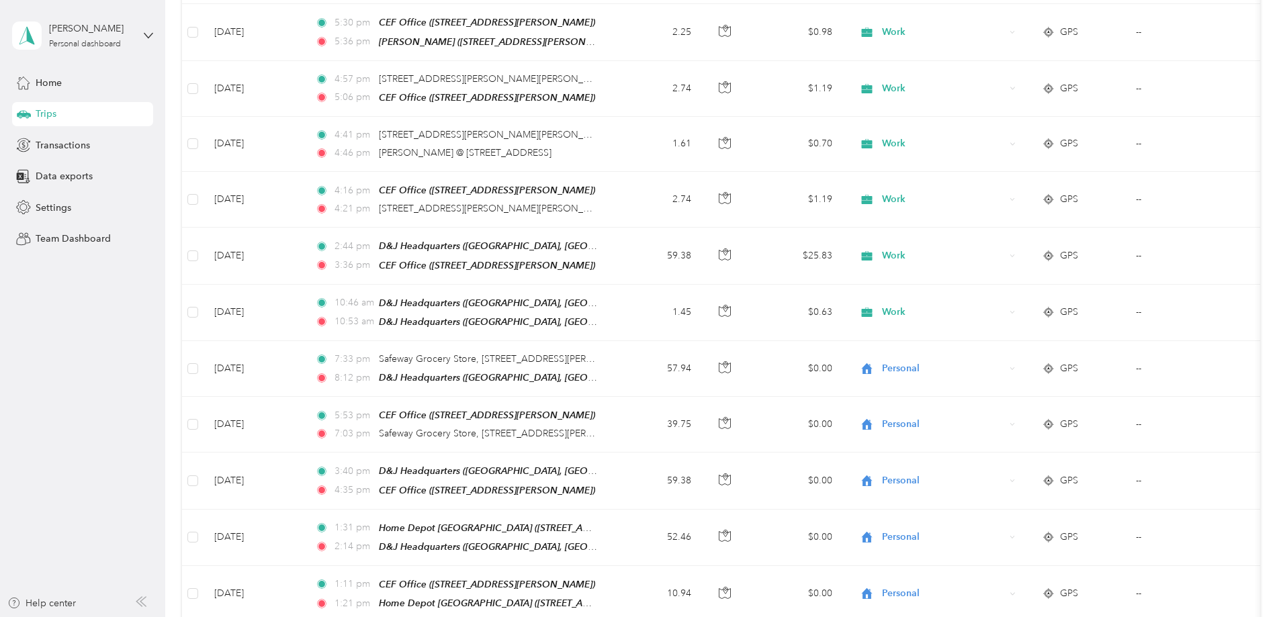
scroll to position [696, 0]
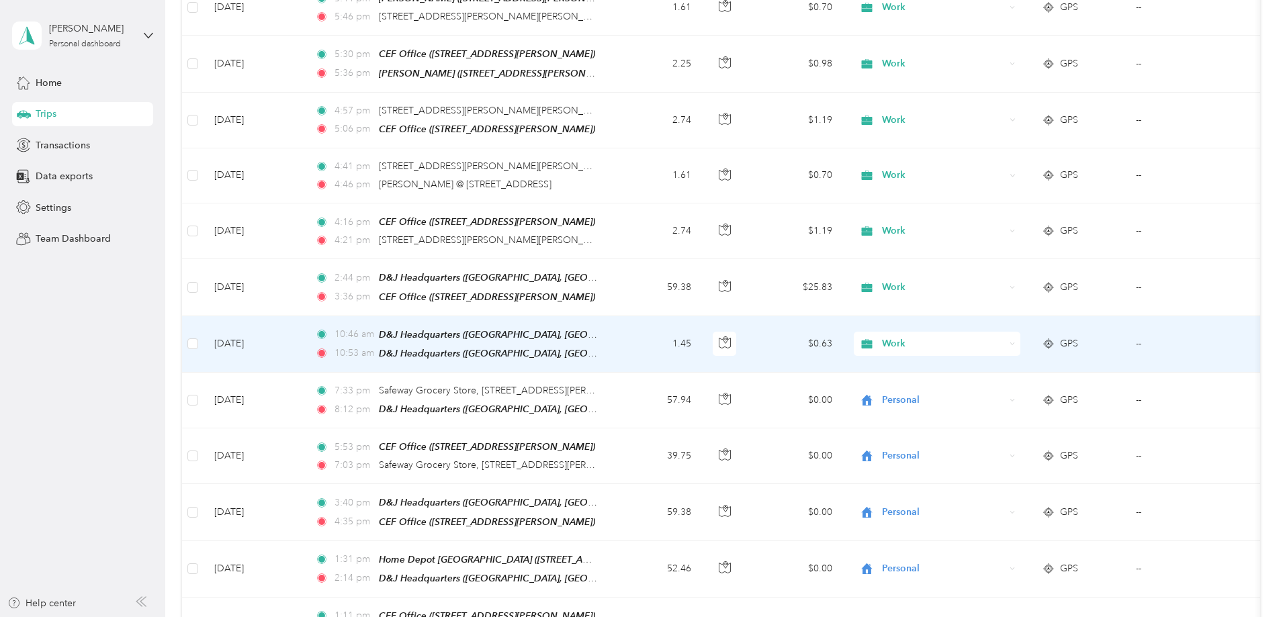
click at [1115, 337] on div "GPS" at bounding box center [1078, 344] width 73 height 15
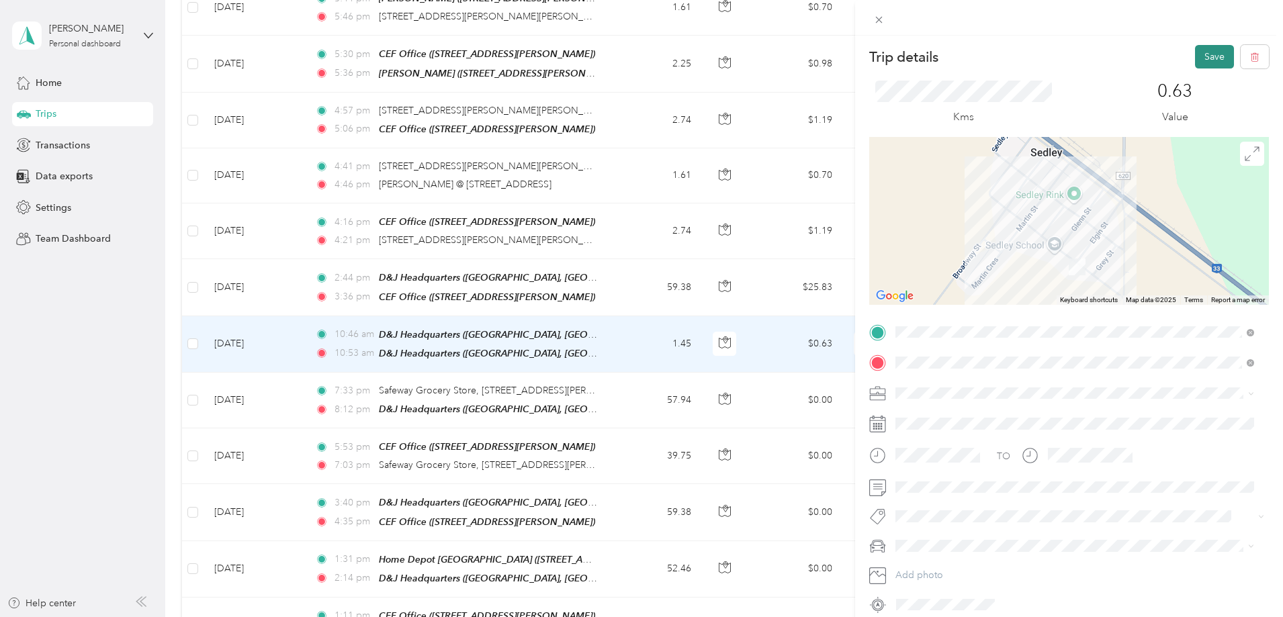
click at [1213, 54] on button "Save" at bounding box center [1214, 57] width 39 height 24
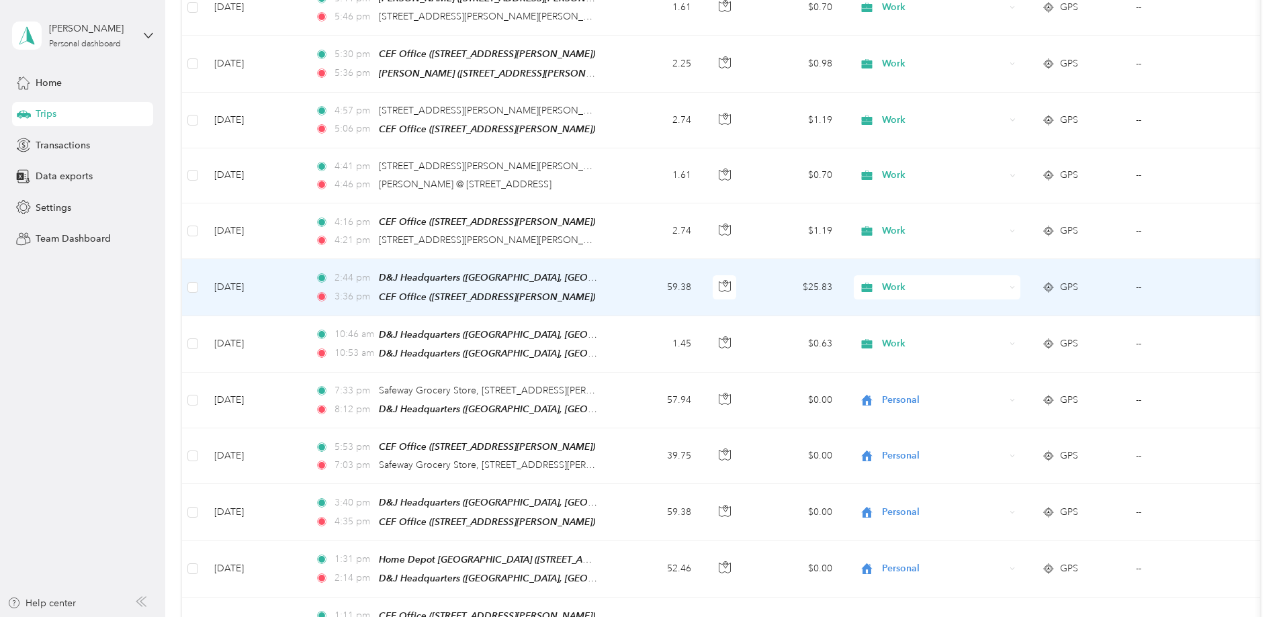
click at [1005, 280] on span "Work" at bounding box center [943, 287] width 123 height 15
click at [1016, 326] on li "Personal" at bounding box center [1026, 325] width 167 height 24
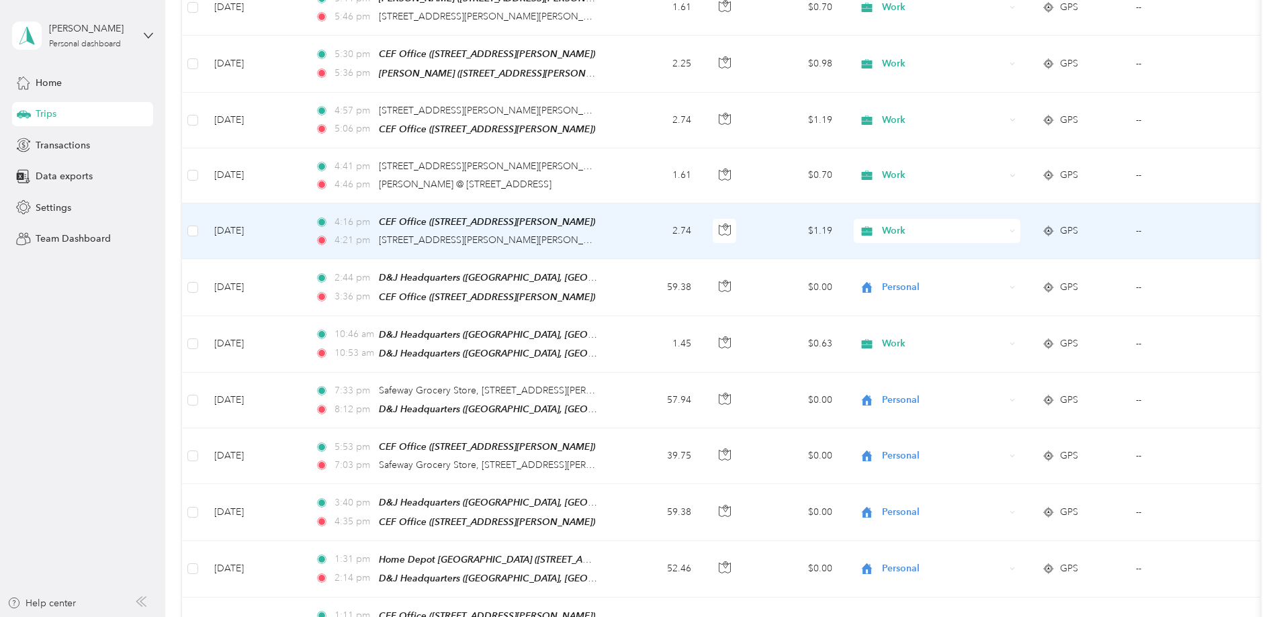
click at [1005, 224] on span "Work" at bounding box center [943, 231] width 123 height 15
click at [1017, 272] on li "Personal" at bounding box center [1026, 265] width 167 height 24
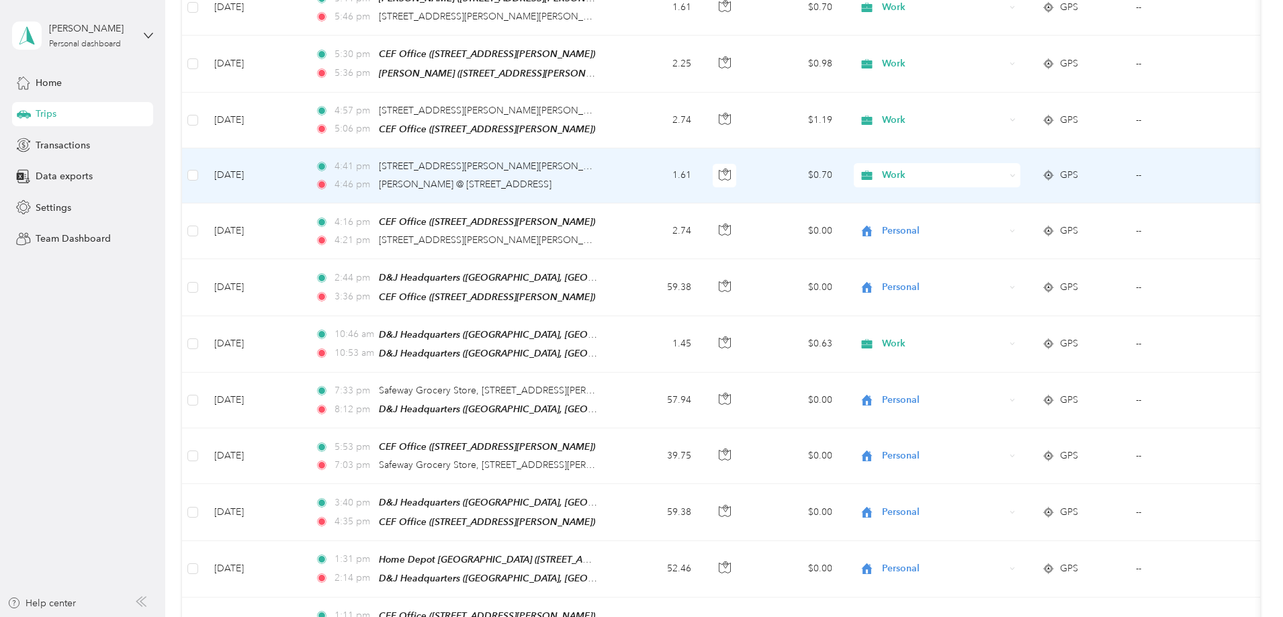
click at [1005, 170] on span "Work" at bounding box center [943, 175] width 123 height 15
click at [1013, 215] on span "Personal" at bounding box center [1039, 214] width 124 height 14
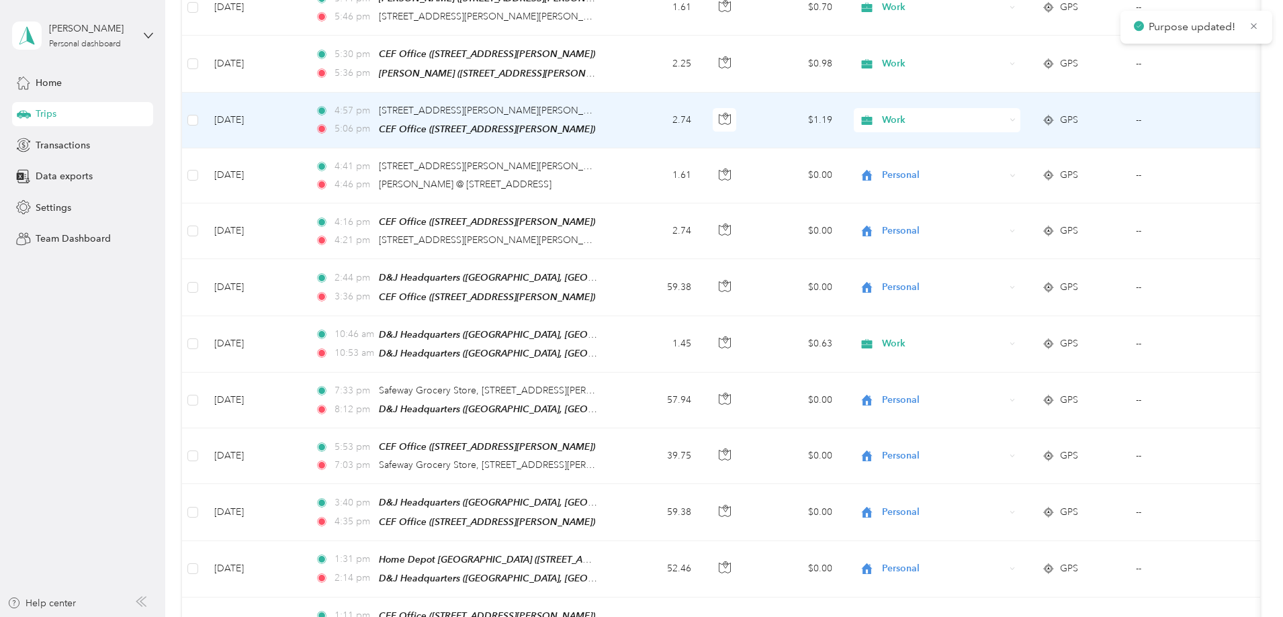
click at [1005, 113] on span "Work" at bounding box center [943, 120] width 123 height 15
click at [1011, 158] on span "Personal" at bounding box center [1039, 154] width 124 height 14
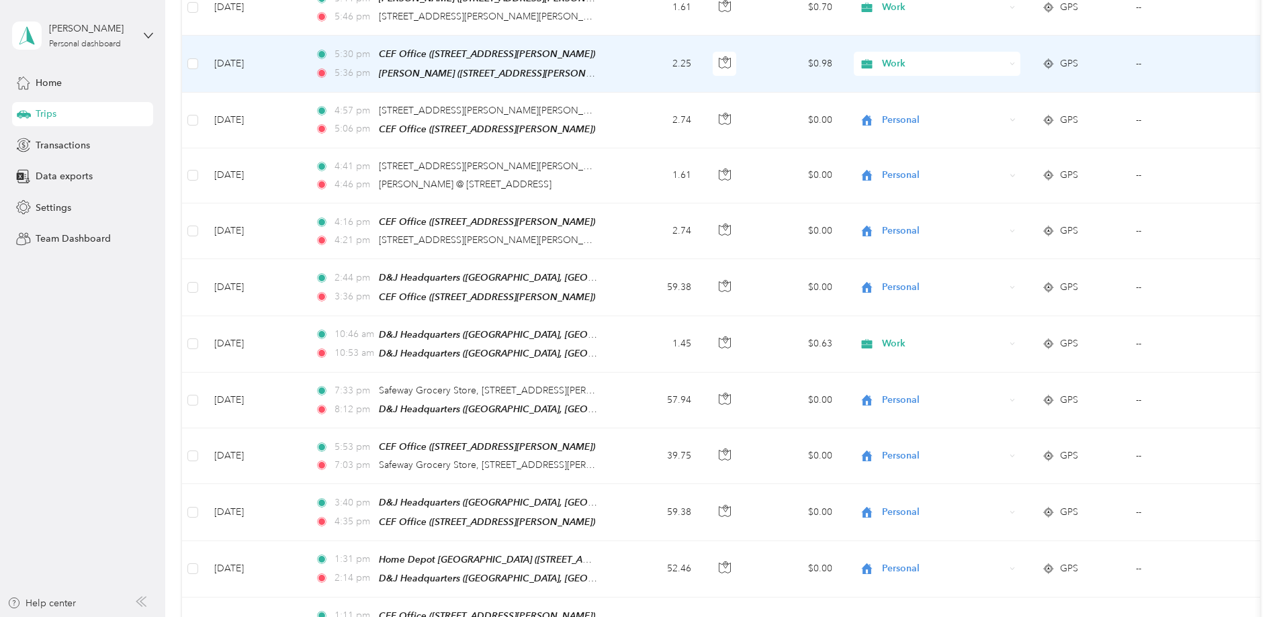
click at [1005, 56] on span "Work" at bounding box center [943, 63] width 123 height 15
click at [1005, 108] on li "Personal" at bounding box center [1026, 104] width 167 height 24
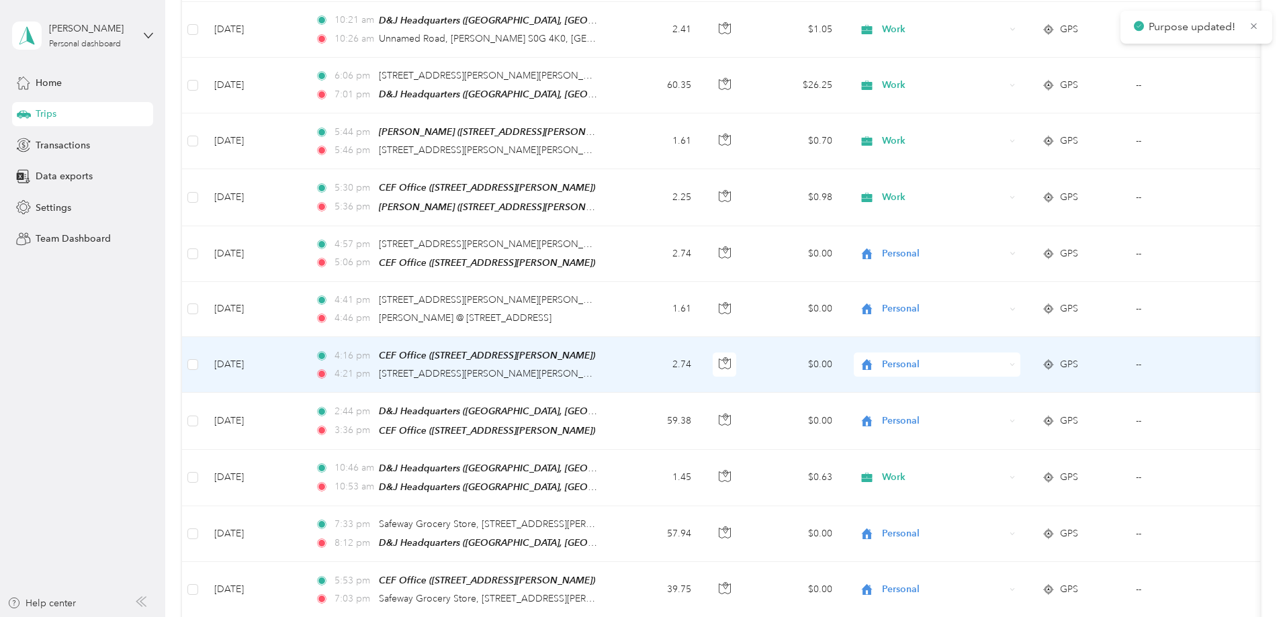
scroll to position [495, 0]
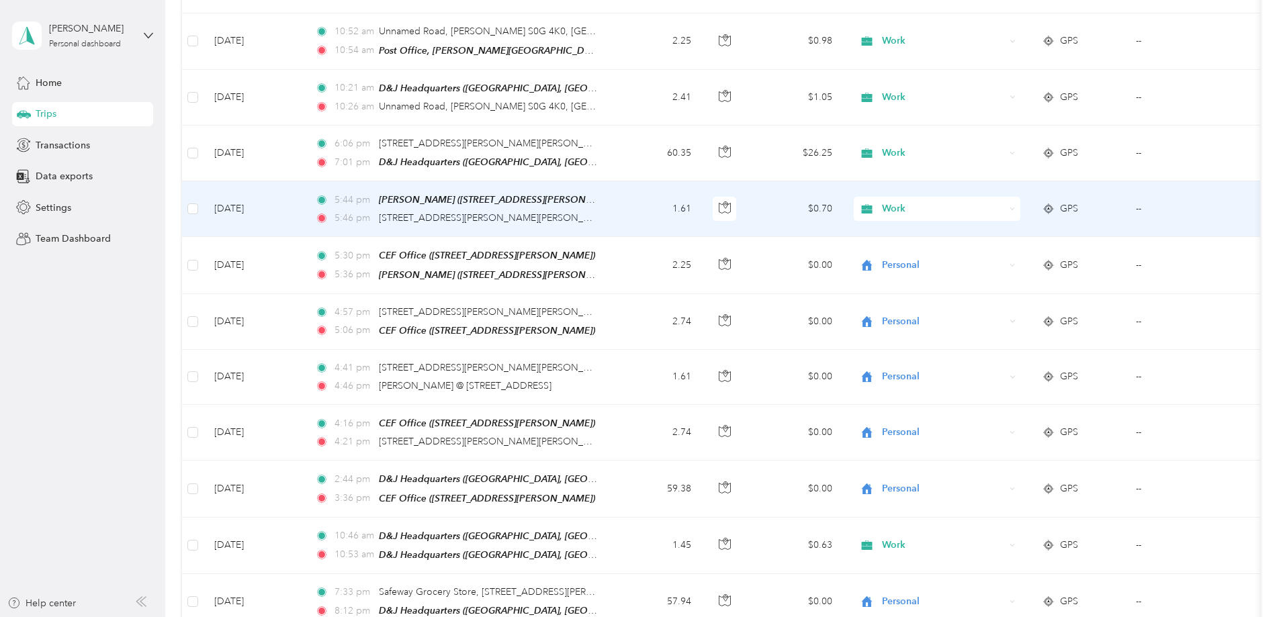
click at [1005, 202] on span "Work" at bounding box center [943, 209] width 123 height 15
click at [1004, 247] on span "Personal" at bounding box center [1039, 249] width 124 height 14
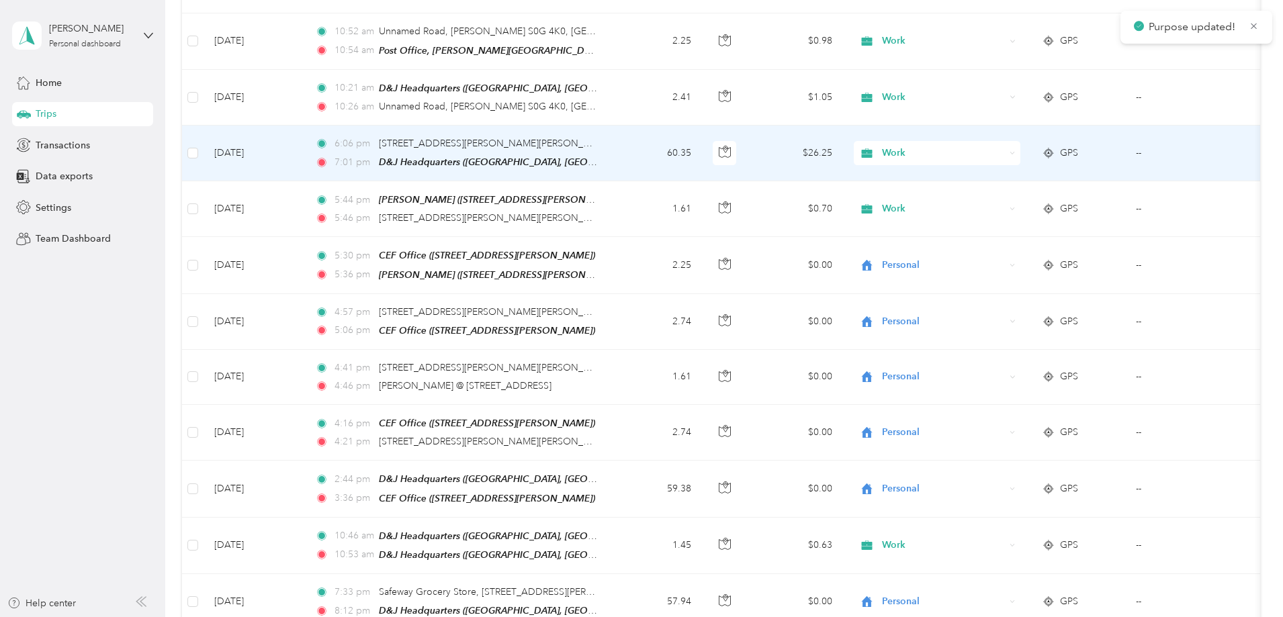
click at [1005, 146] on span "Work" at bounding box center [943, 153] width 123 height 15
click at [1004, 197] on li "Personal" at bounding box center [1026, 195] width 167 height 24
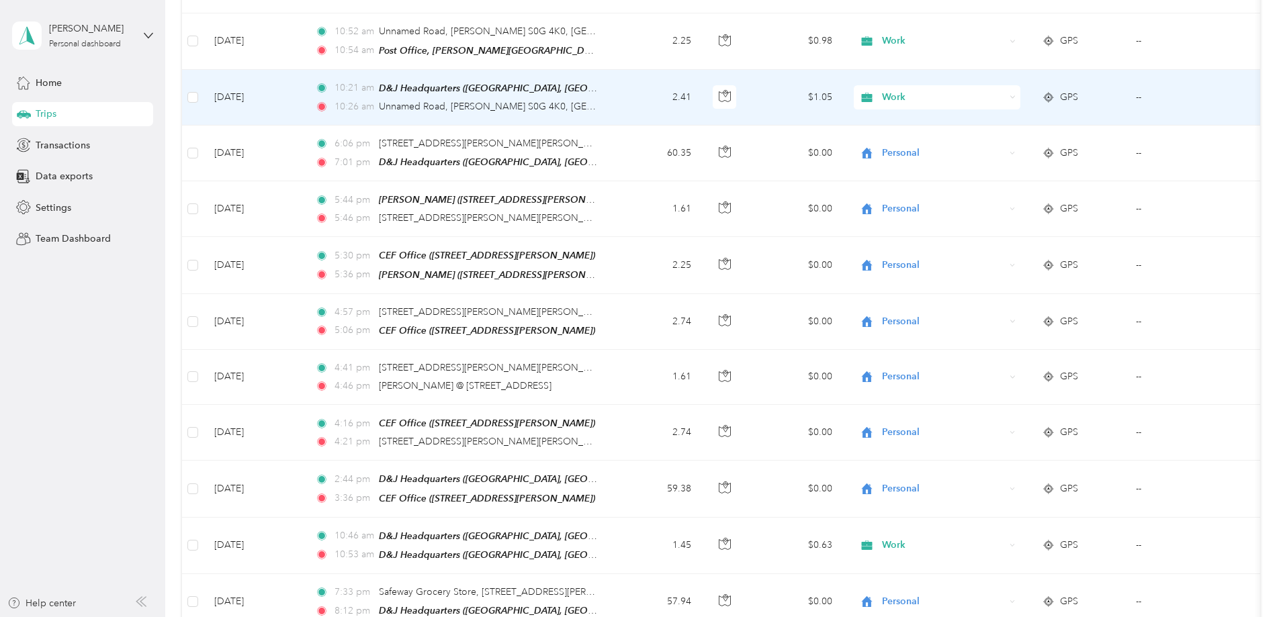
click at [1078, 97] on span "GPS" at bounding box center [1069, 97] width 18 height 15
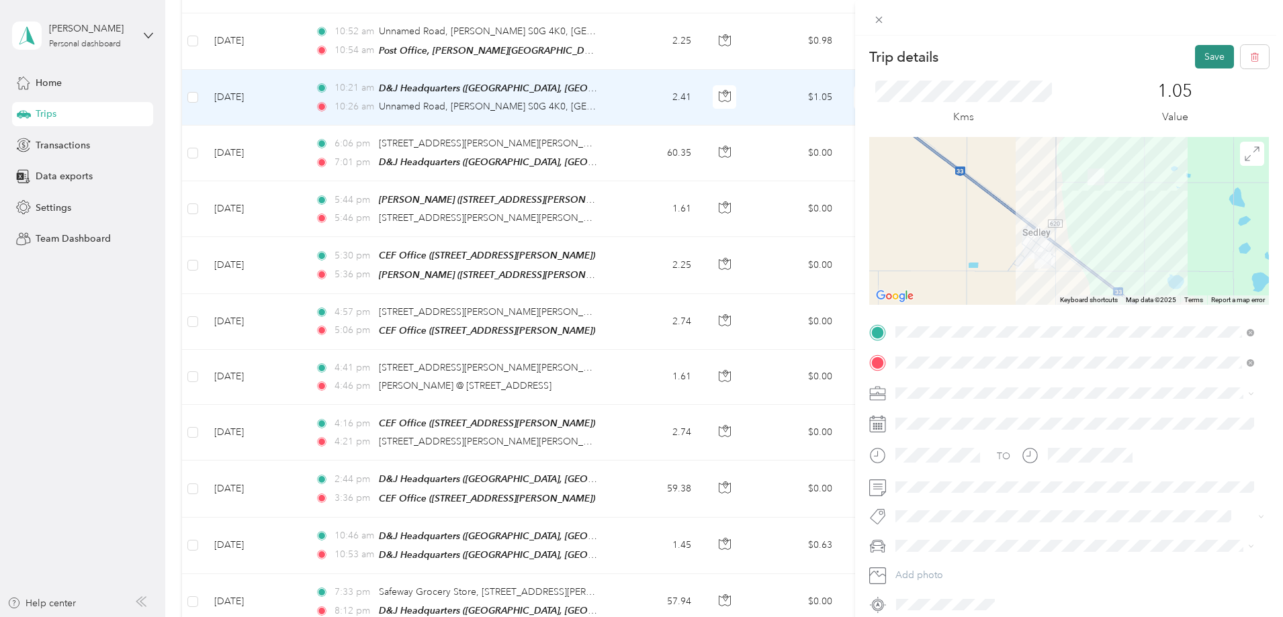
click at [1206, 57] on button "Save" at bounding box center [1214, 57] width 39 height 24
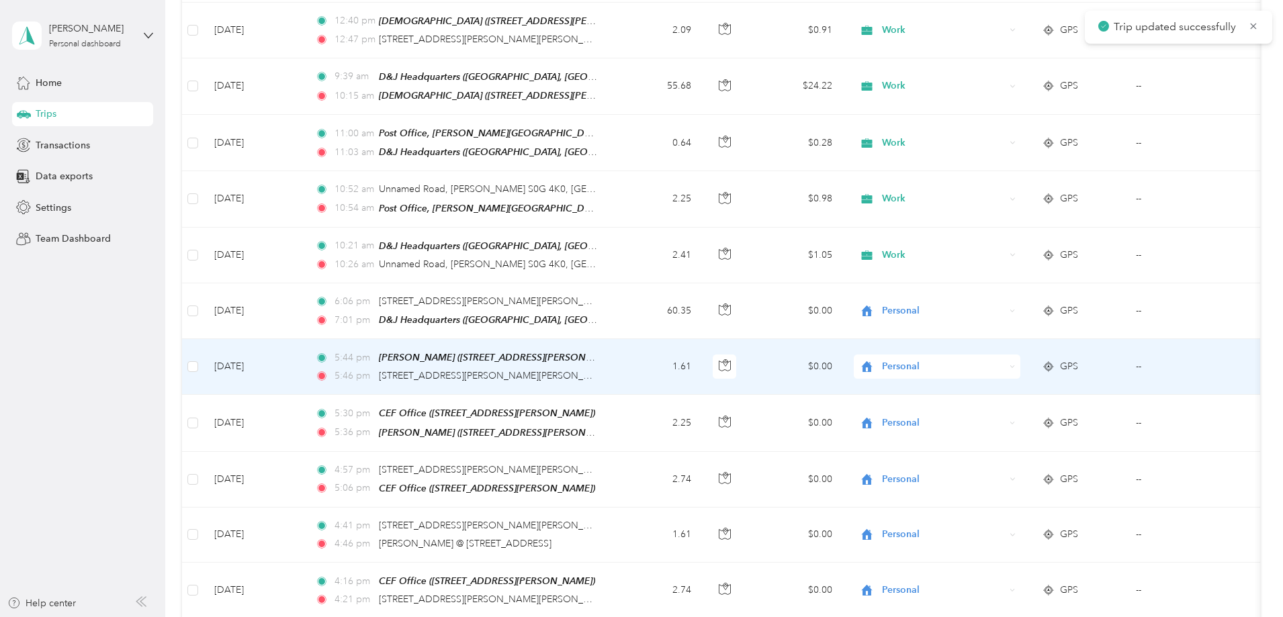
scroll to position [293, 0]
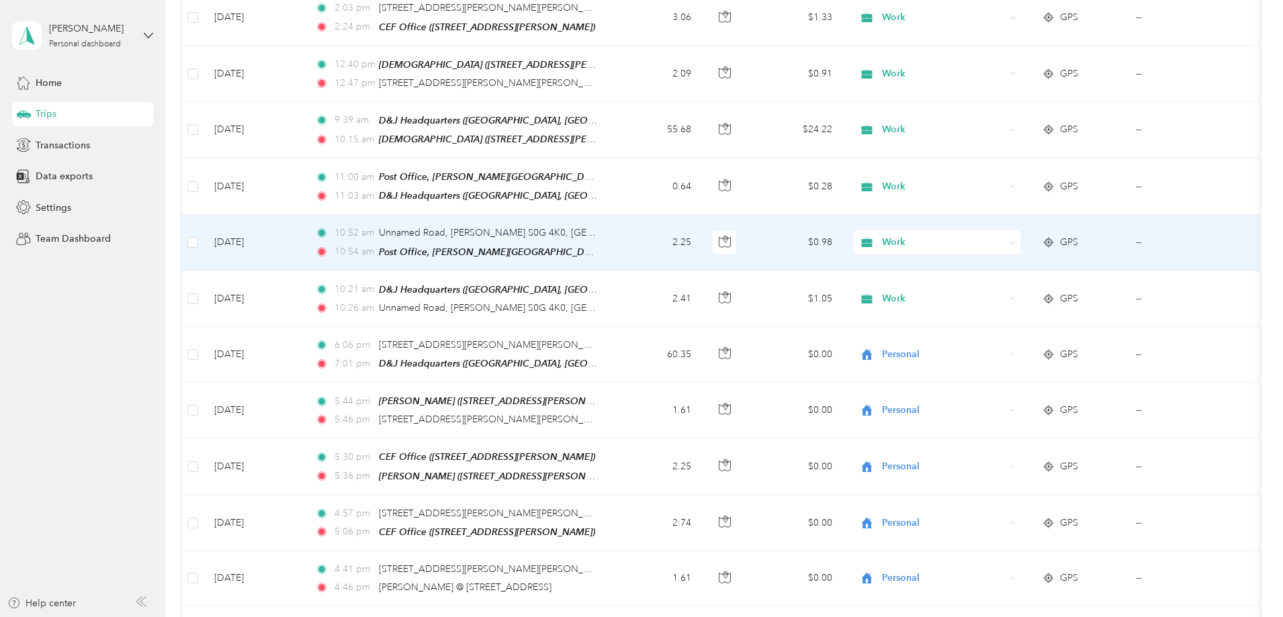
click at [1078, 241] on span "GPS" at bounding box center [1069, 242] width 18 height 15
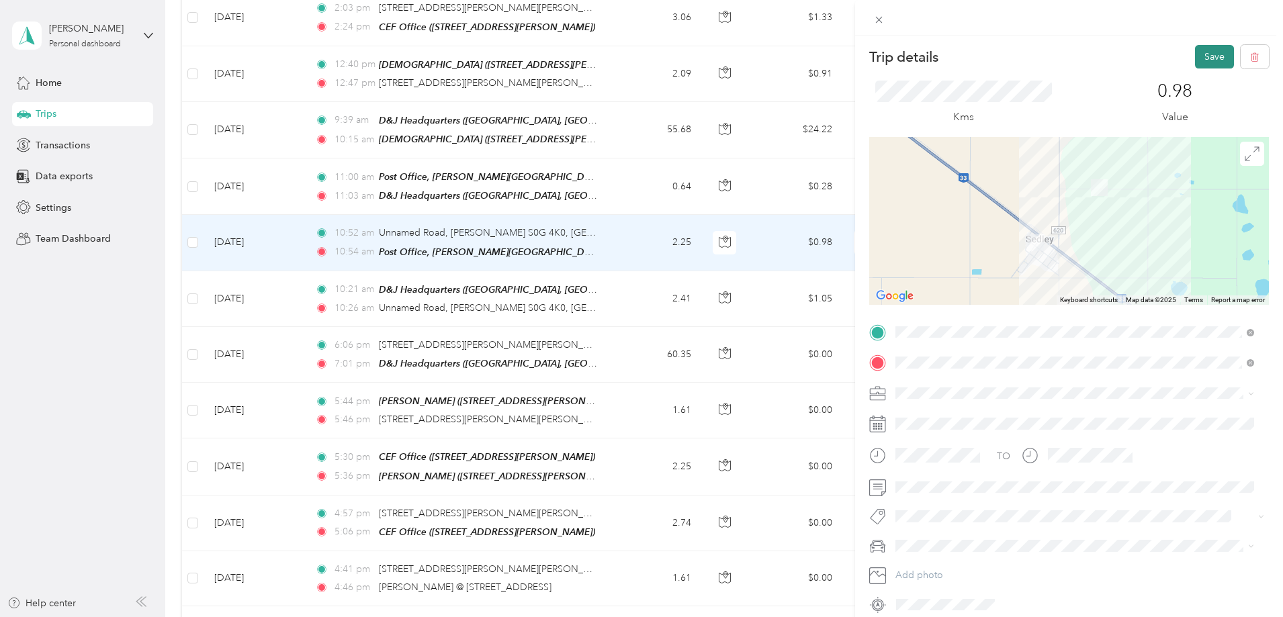
click at [1204, 58] on button "Save" at bounding box center [1214, 57] width 39 height 24
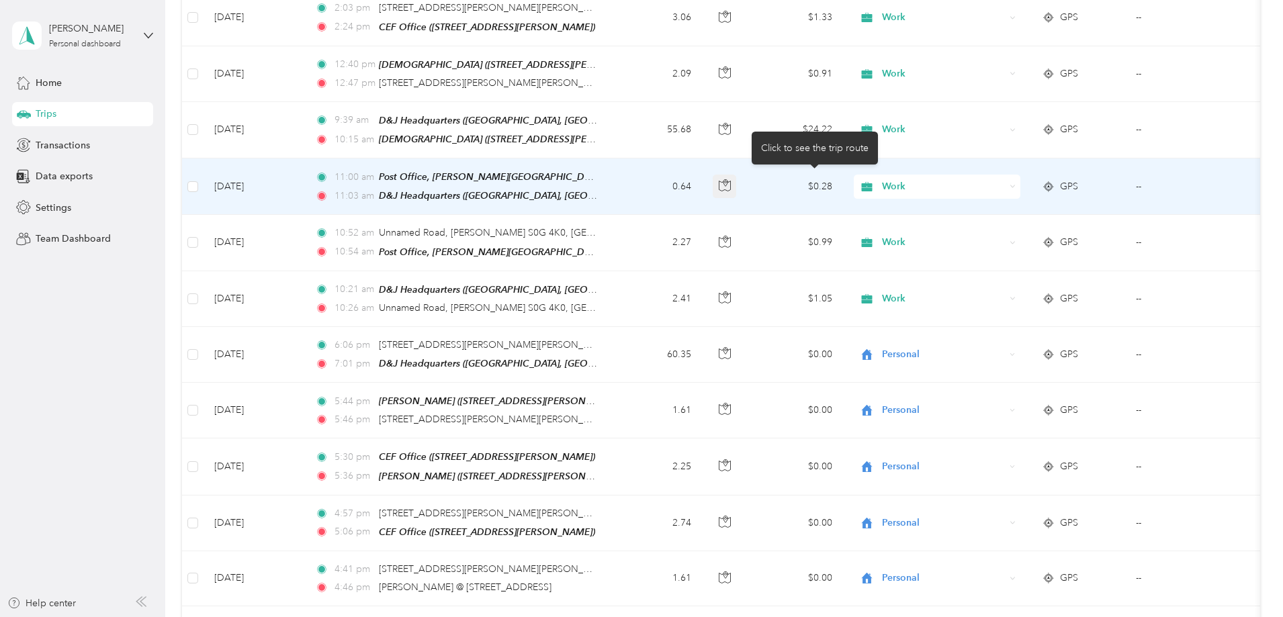
click at [731, 179] on icon "button" at bounding box center [725, 185] width 12 height 12
click at [1005, 181] on span "Work" at bounding box center [943, 186] width 123 height 15
click at [998, 232] on span "Personal" at bounding box center [1039, 231] width 124 height 14
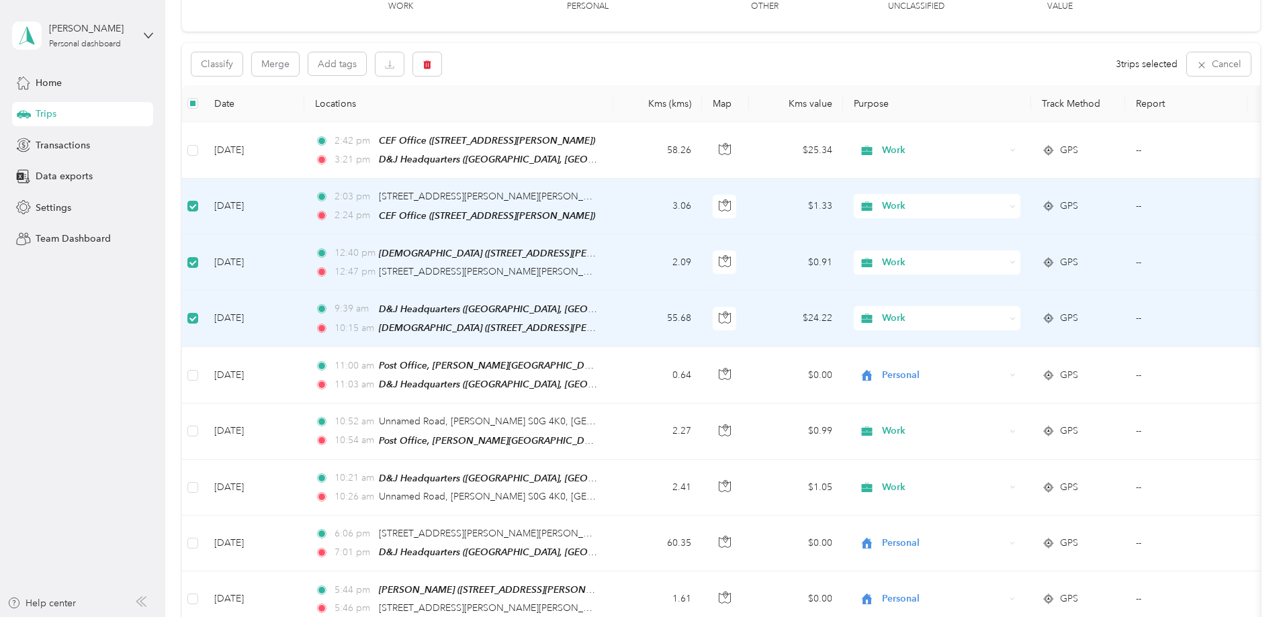
scroll to position [90, 0]
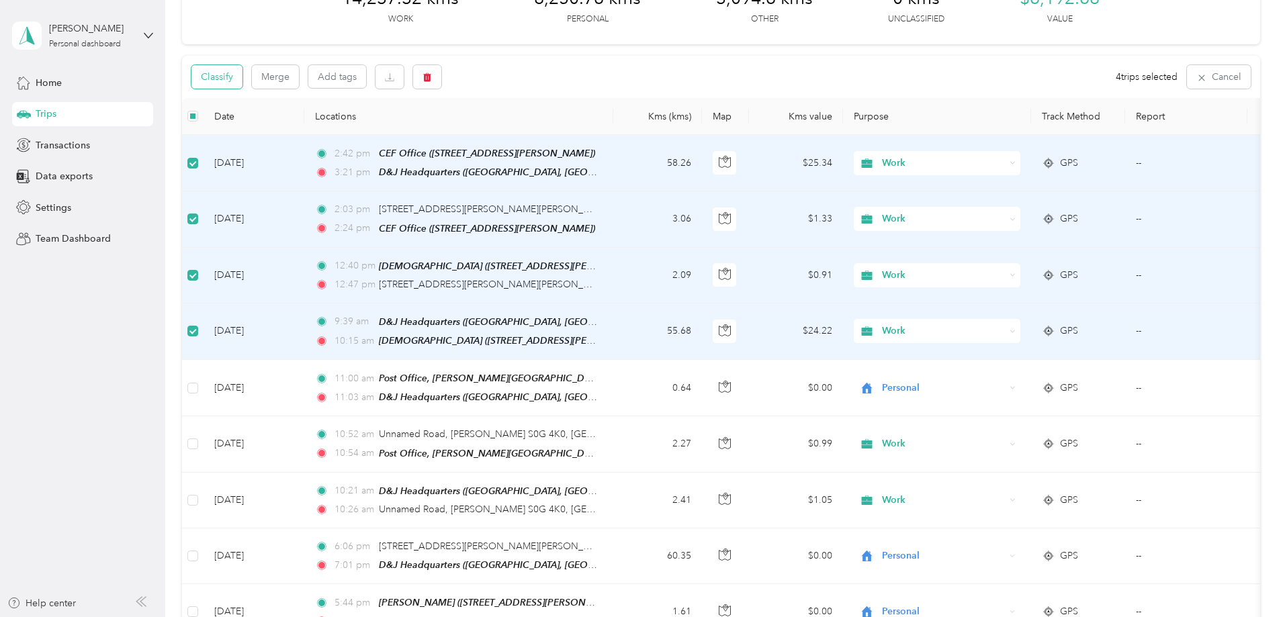
click at [243, 76] on button "Classify" at bounding box center [216, 77] width 51 height 24
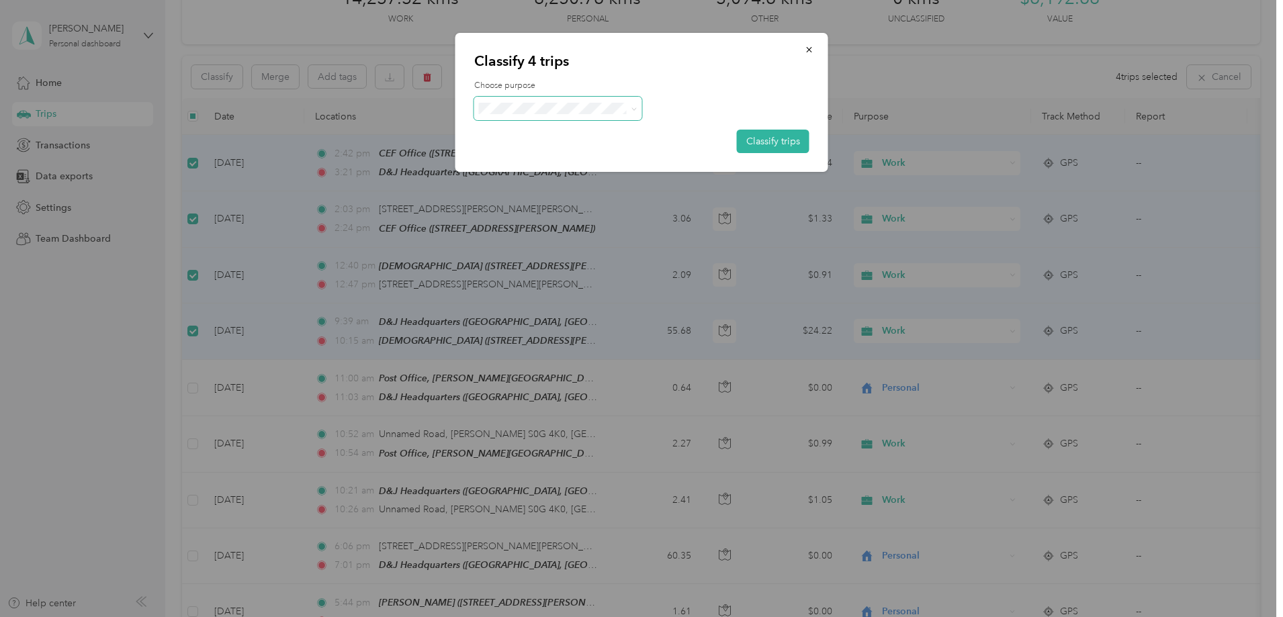
click at [566, 114] on span at bounding box center [558, 109] width 168 height 24
click at [533, 155] on span "Personal" at bounding box center [569, 157] width 125 height 14
click at [755, 137] on button "Classify trips" at bounding box center [773, 142] width 73 height 24
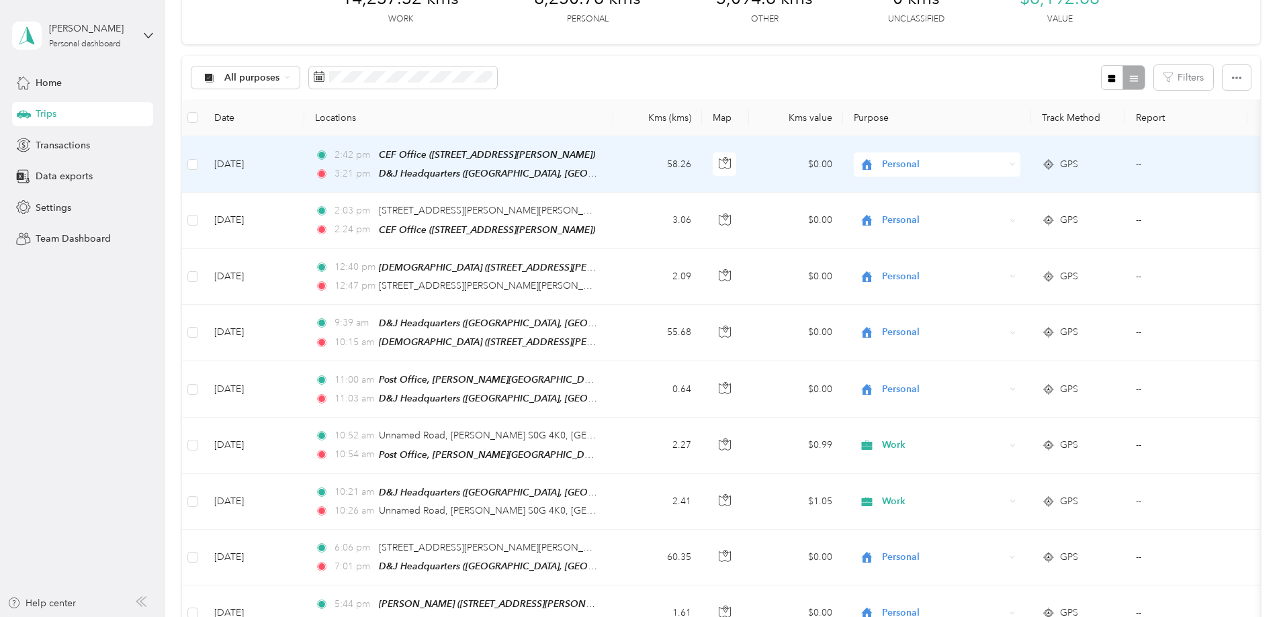
scroll to position [0, 0]
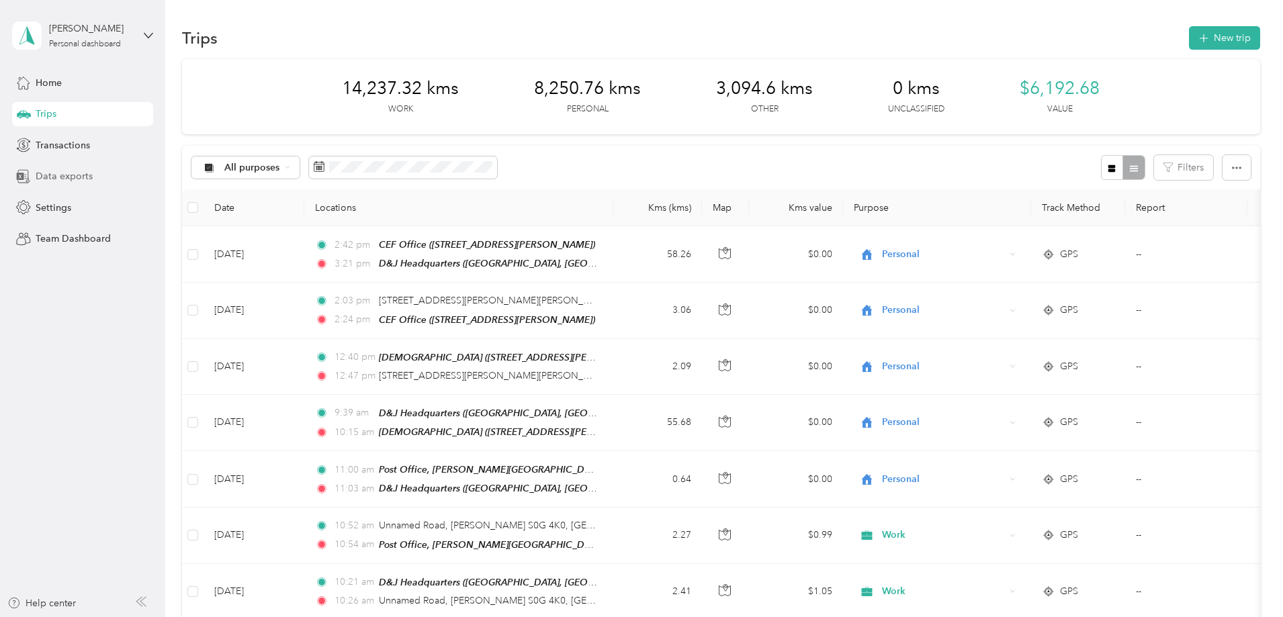
click at [82, 176] on span "Data exports" at bounding box center [64, 176] width 57 height 14
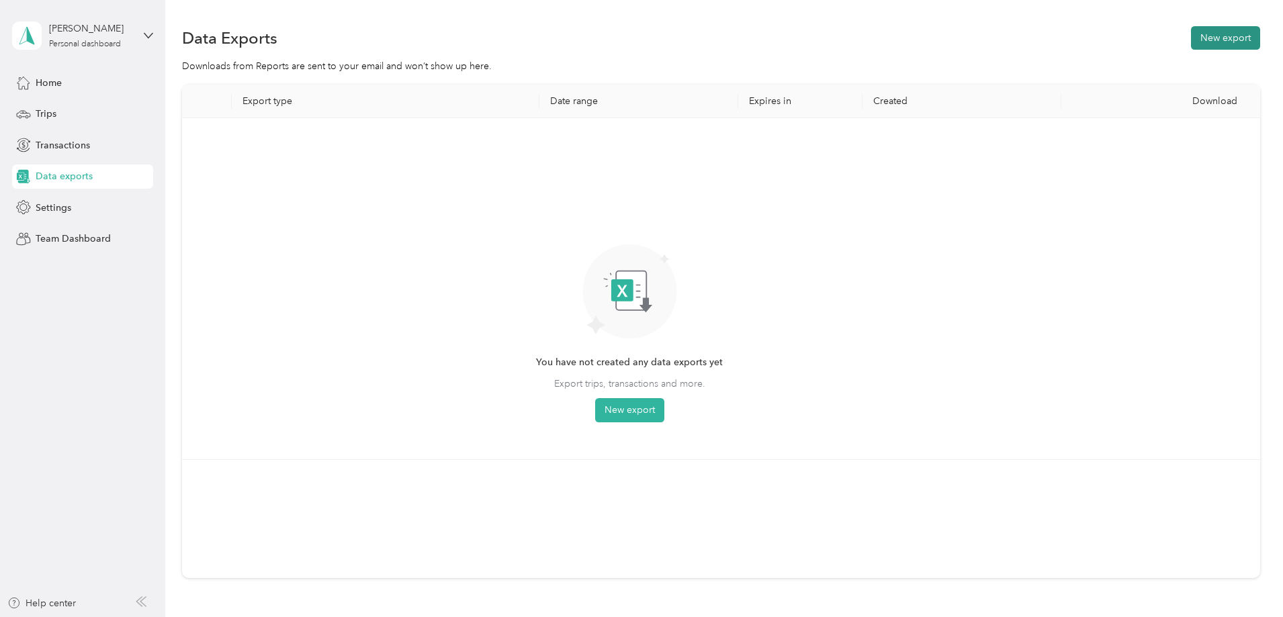
click at [1191, 42] on button "New export" at bounding box center [1225, 38] width 69 height 24
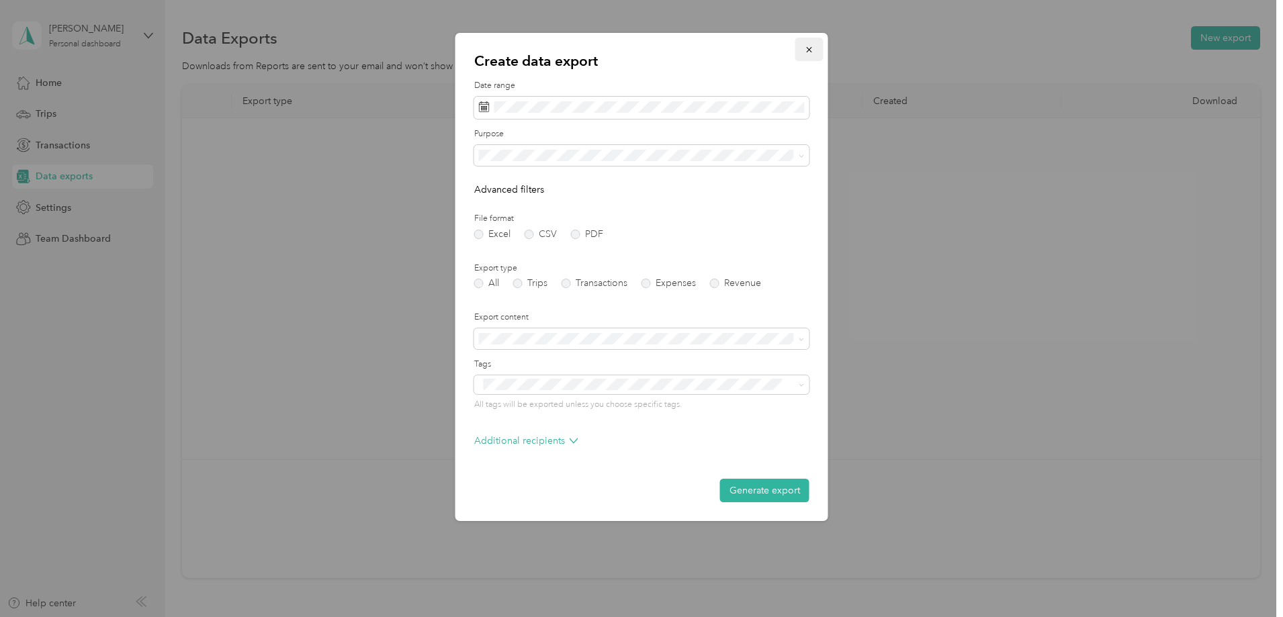
click at [810, 49] on icon "button" at bounding box center [808, 49] width 5 height 5
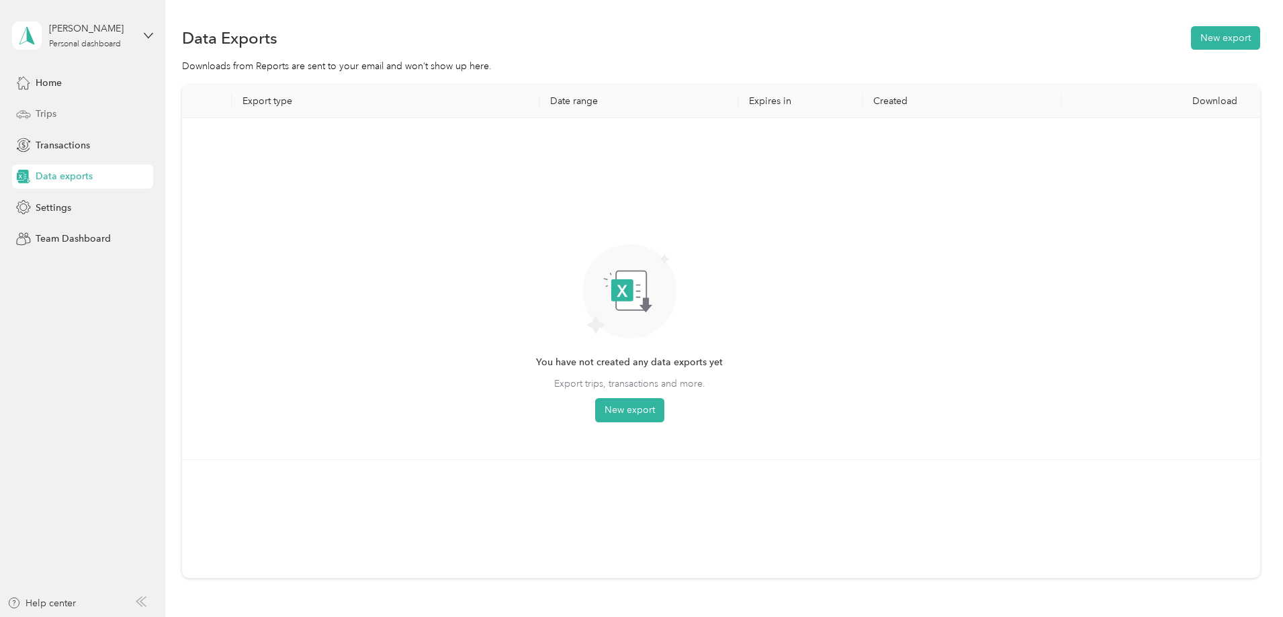
click at [62, 112] on div "Trips" at bounding box center [82, 114] width 141 height 24
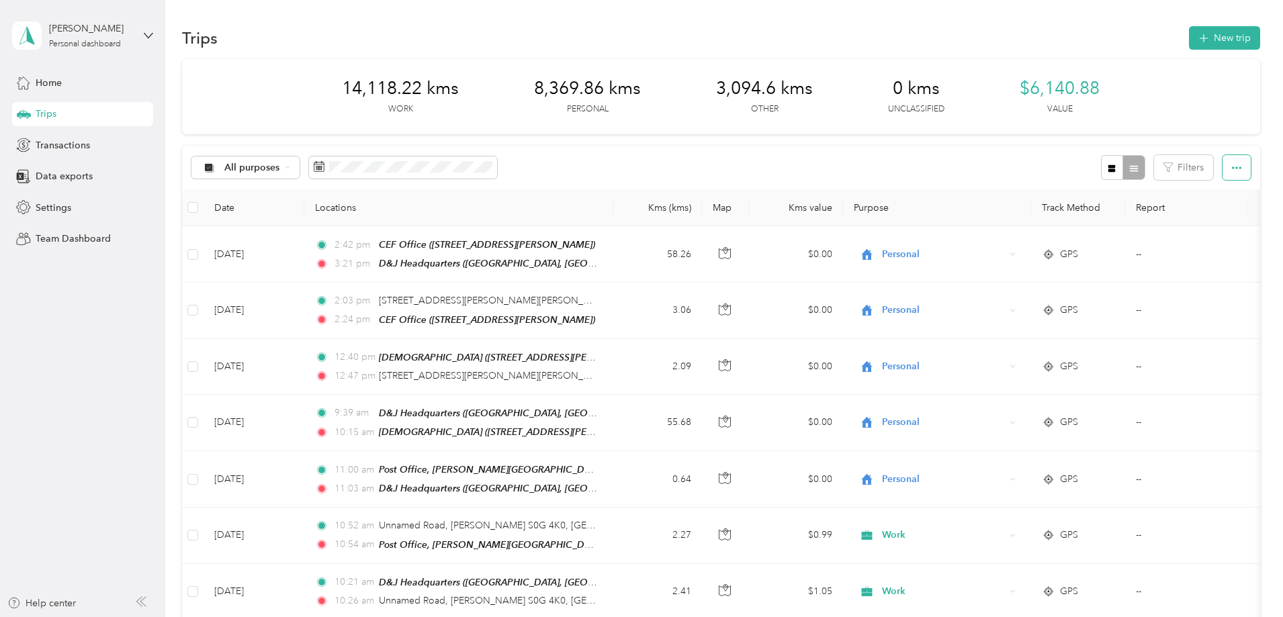
click at [1232, 169] on icon "button" at bounding box center [1236, 168] width 9 height 3
click at [1122, 218] on span "Export" at bounding box center [1125, 216] width 28 height 11
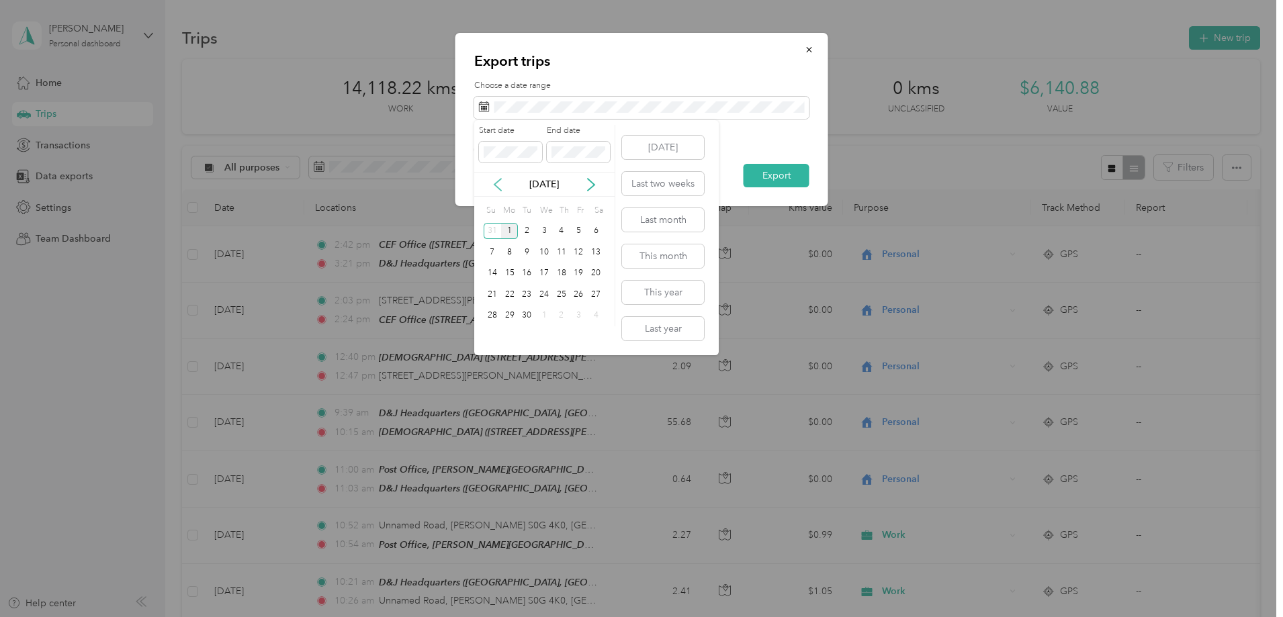
click at [497, 183] on icon at bounding box center [497, 184] width 13 height 13
click at [580, 233] on div "1" at bounding box center [578, 231] width 17 height 17
click at [489, 339] on div "31" at bounding box center [492, 337] width 17 height 17
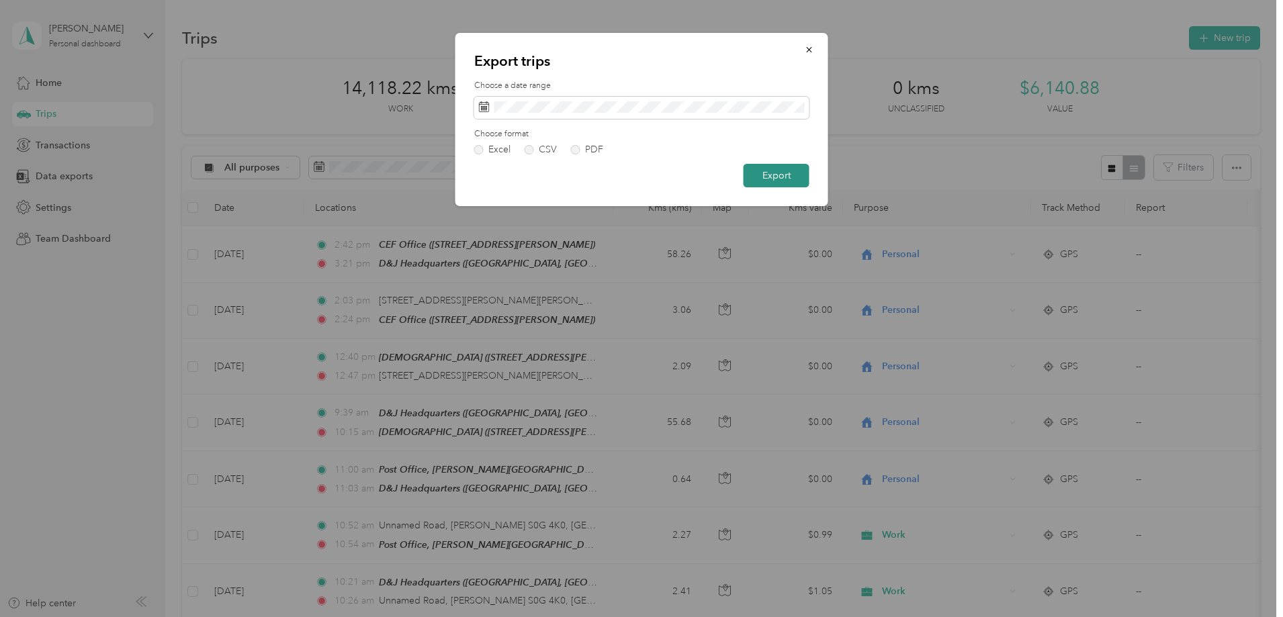
click at [771, 178] on button "Export" at bounding box center [777, 176] width 66 height 24
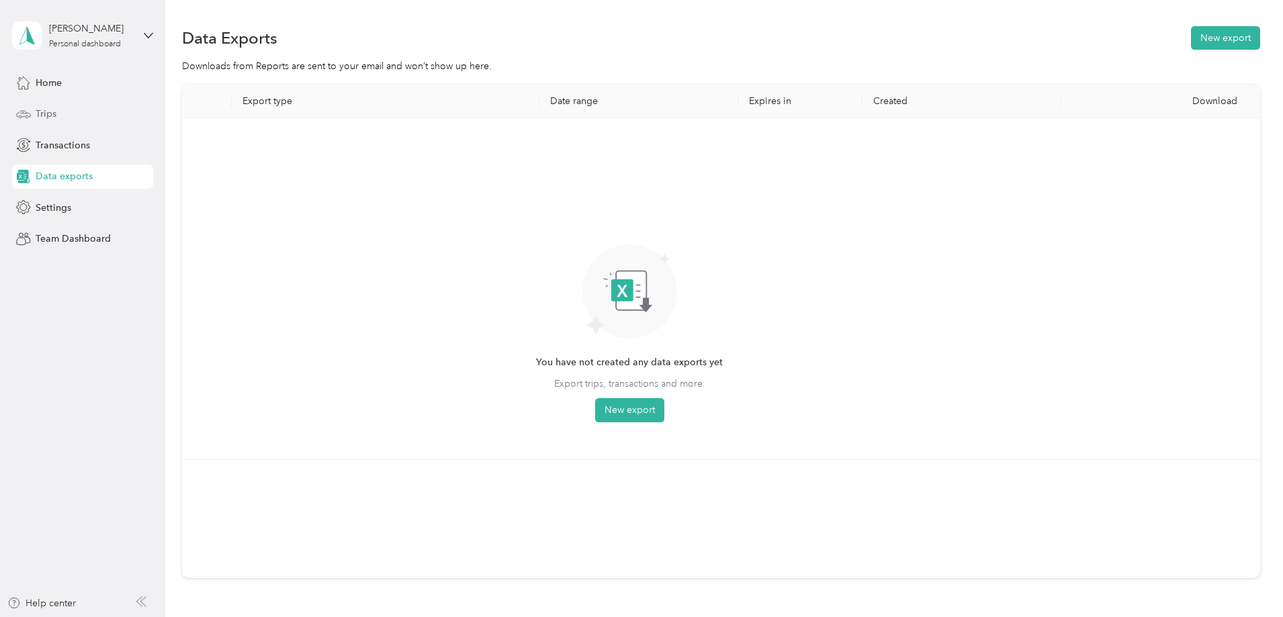
click at [44, 115] on span "Trips" at bounding box center [46, 114] width 21 height 14
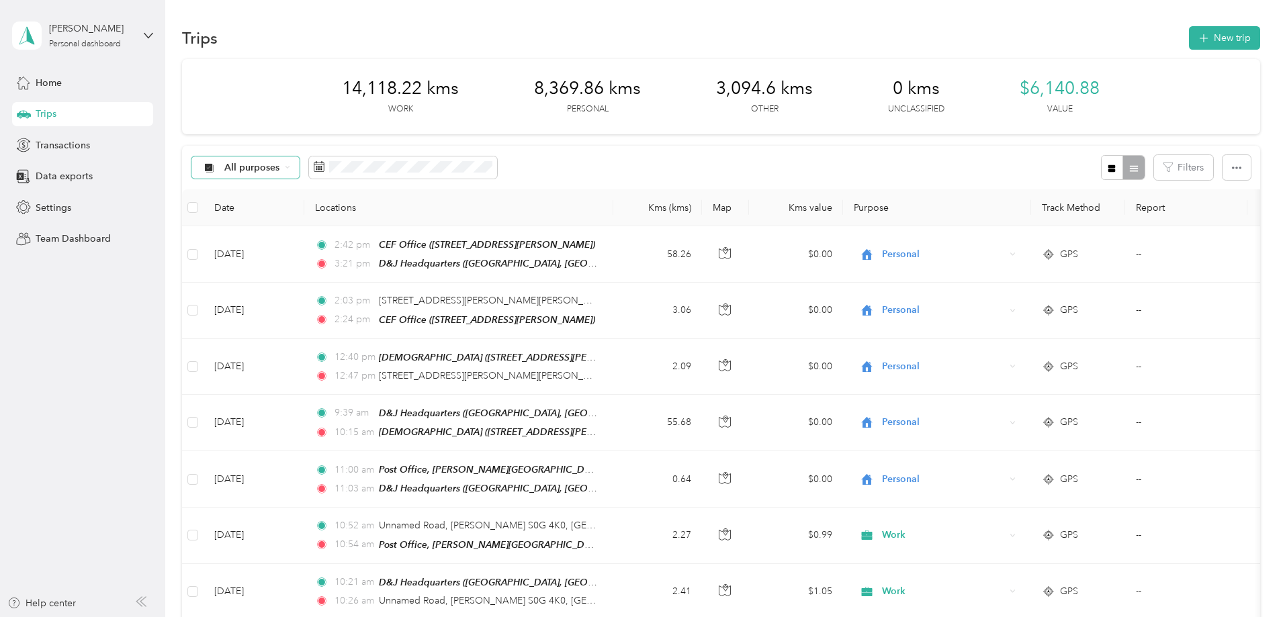
click at [280, 169] on span "All purposes" at bounding box center [252, 167] width 56 height 9
click at [339, 238] on span "Work" at bounding box center [353, 237] width 79 height 14
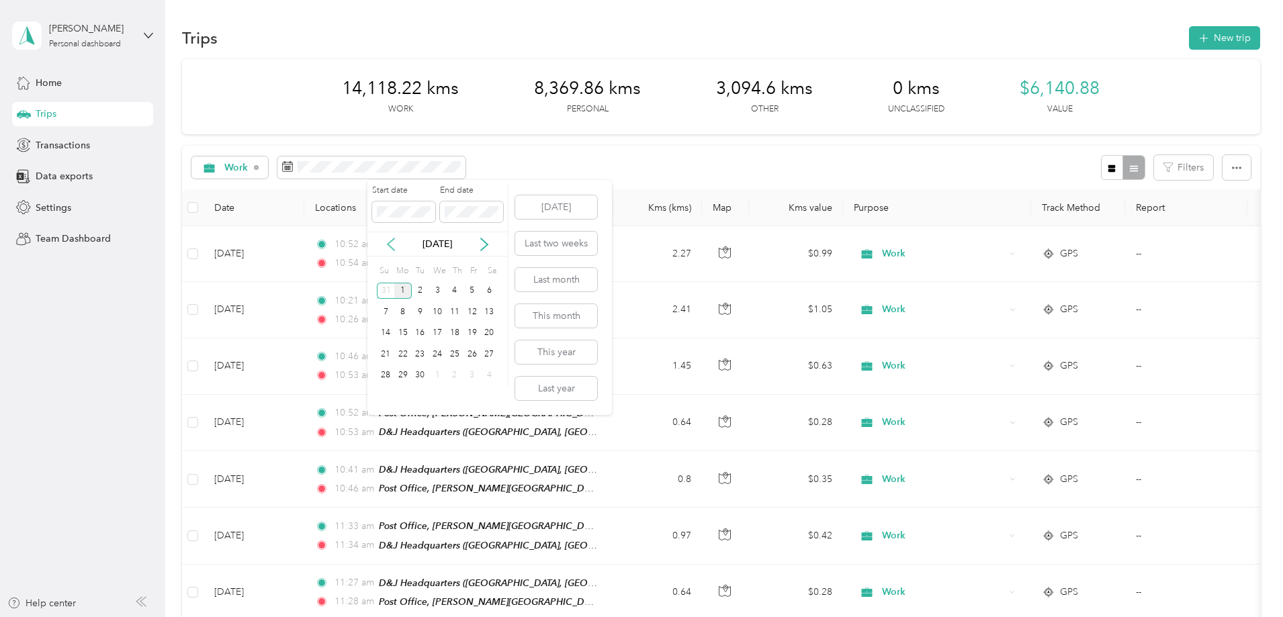
click at [390, 241] on icon at bounding box center [390, 244] width 13 height 13
click at [471, 290] on div "1" at bounding box center [472, 291] width 17 height 17
click at [386, 400] on div "31" at bounding box center [385, 396] width 17 height 17
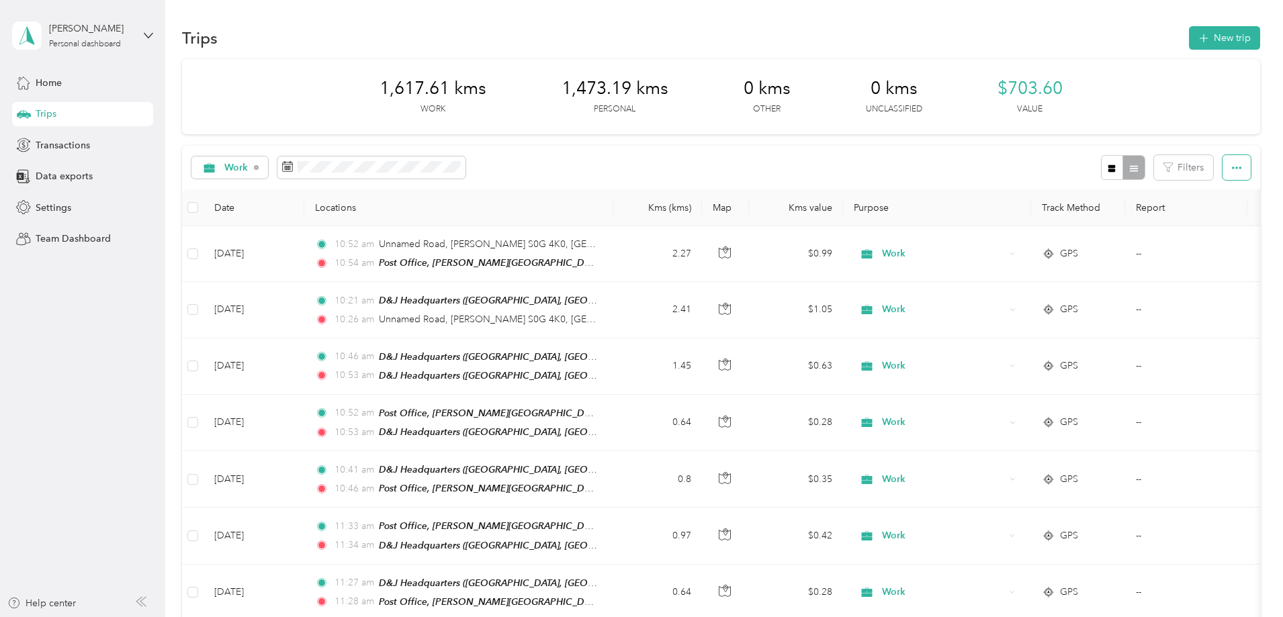
click at [1232, 171] on icon "button" at bounding box center [1236, 167] width 9 height 9
click at [1124, 216] on span "Export" at bounding box center [1125, 216] width 28 height 11
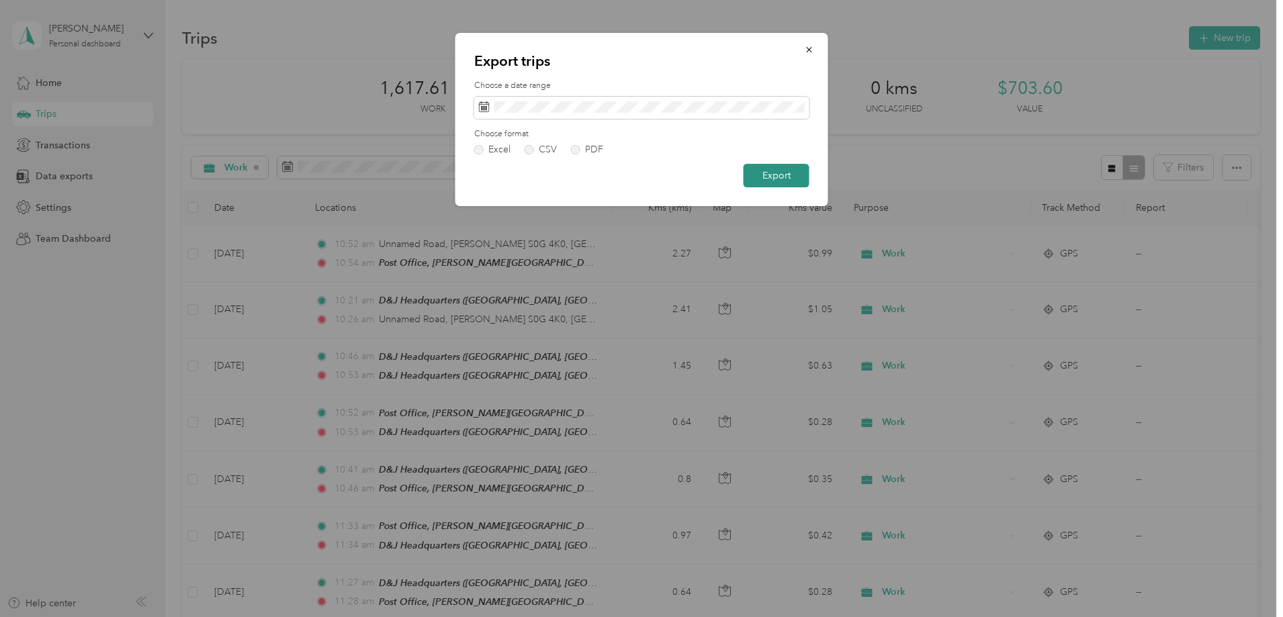
click at [783, 175] on button "Export" at bounding box center [777, 176] width 66 height 24
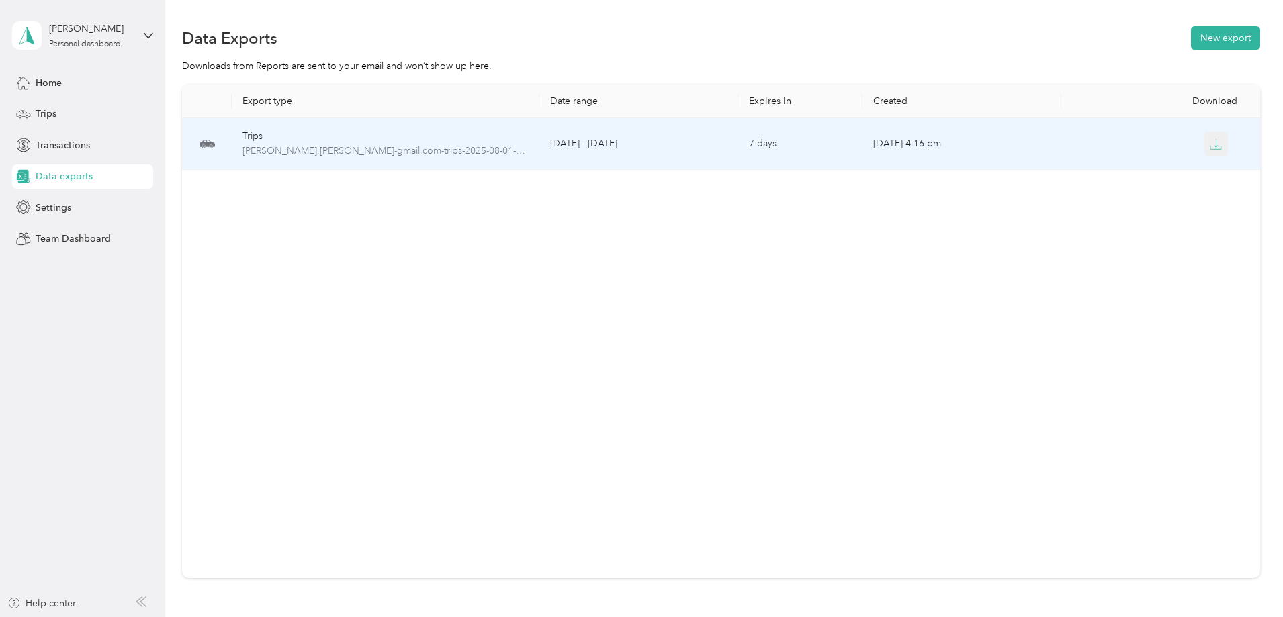
click at [1211, 149] on icon "button" at bounding box center [1216, 147] width 11 height 3
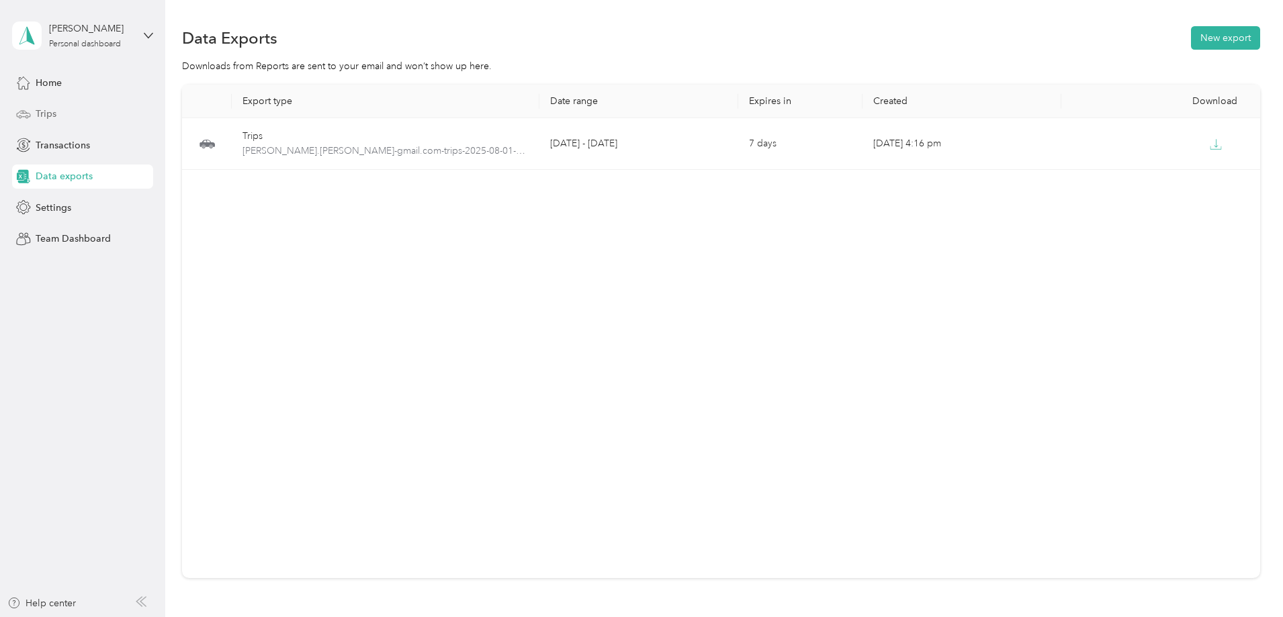
click at [58, 108] on div "Trips" at bounding box center [82, 114] width 141 height 24
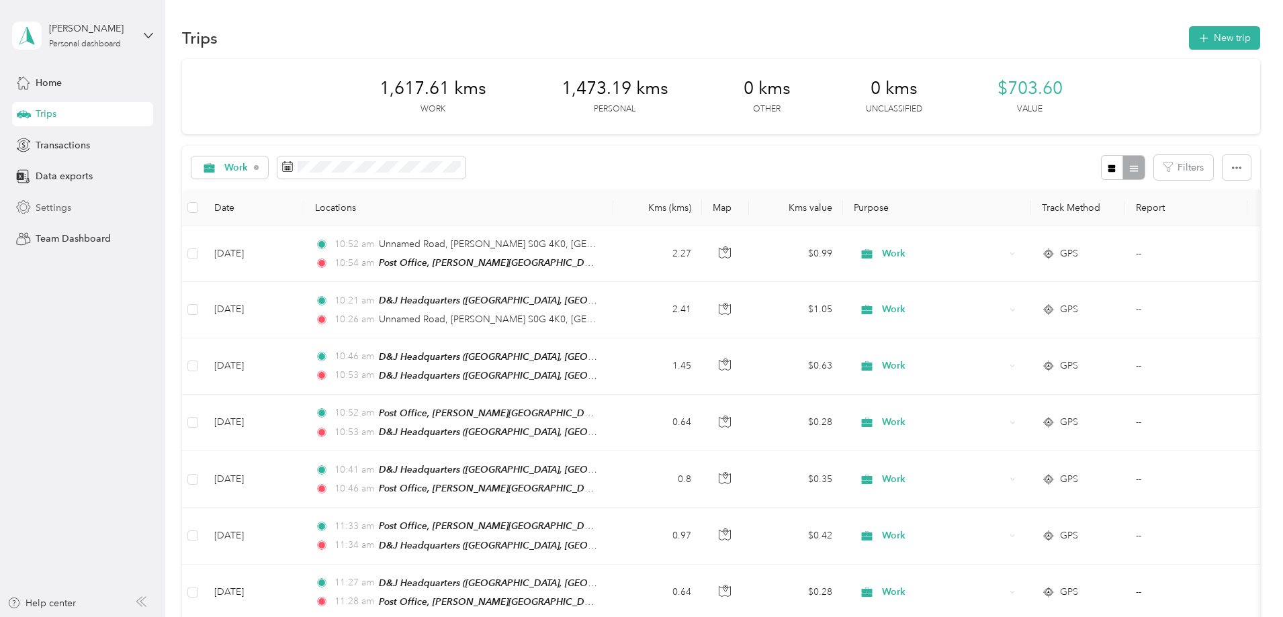
click at [55, 210] on span "Settings" at bounding box center [54, 208] width 36 height 14
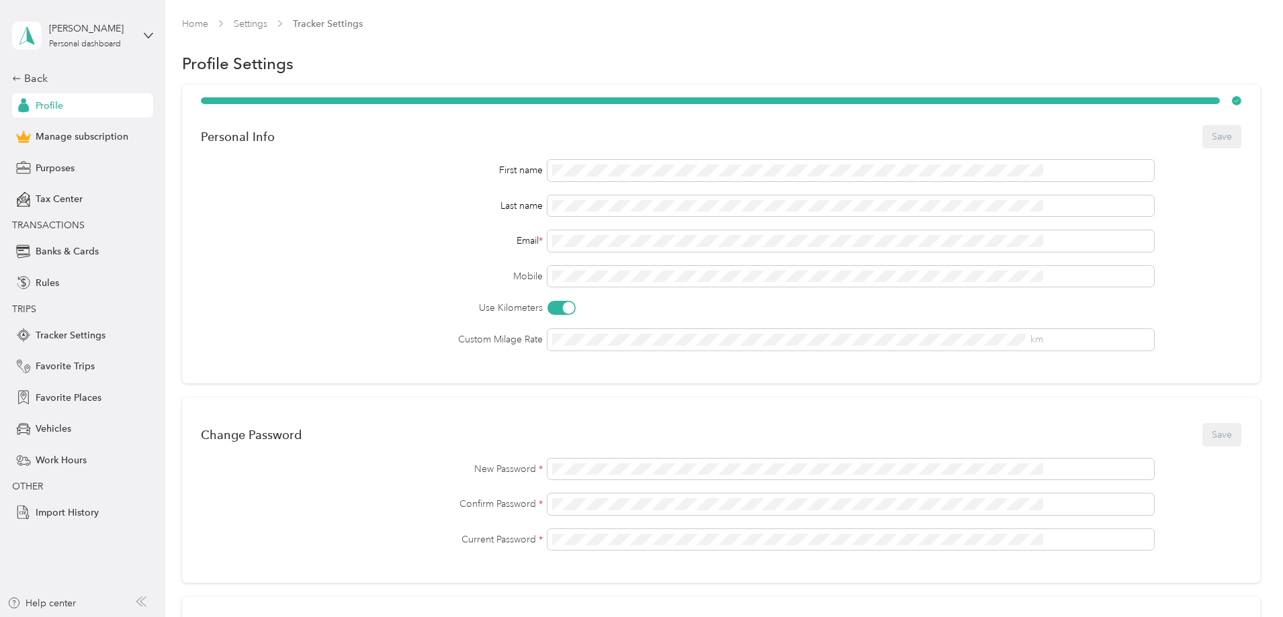
click at [33, 69] on div "[PERSON_NAME] Personal dashboard Back Profile Manage subscription Purposes Tax …" at bounding box center [82, 262] width 141 height 525
click at [34, 81] on div "Back" at bounding box center [79, 79] width 134 height 16
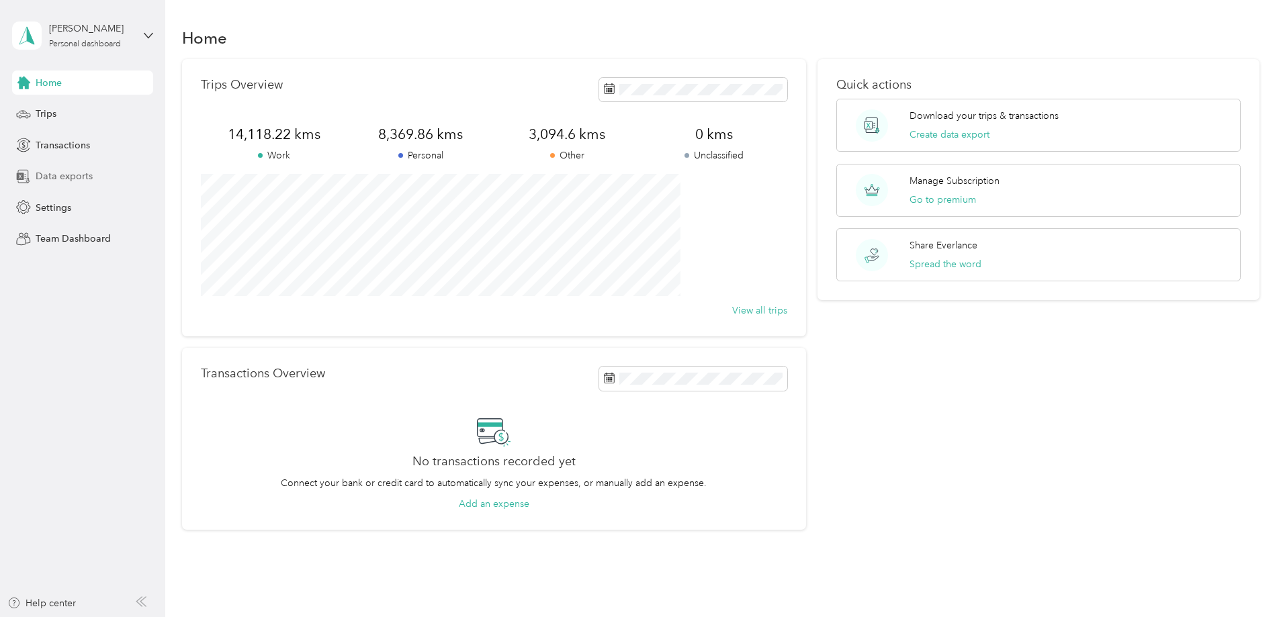
click at [84, 175] on span "Data exports" at bounding box center [64, 176] width 57 height 14
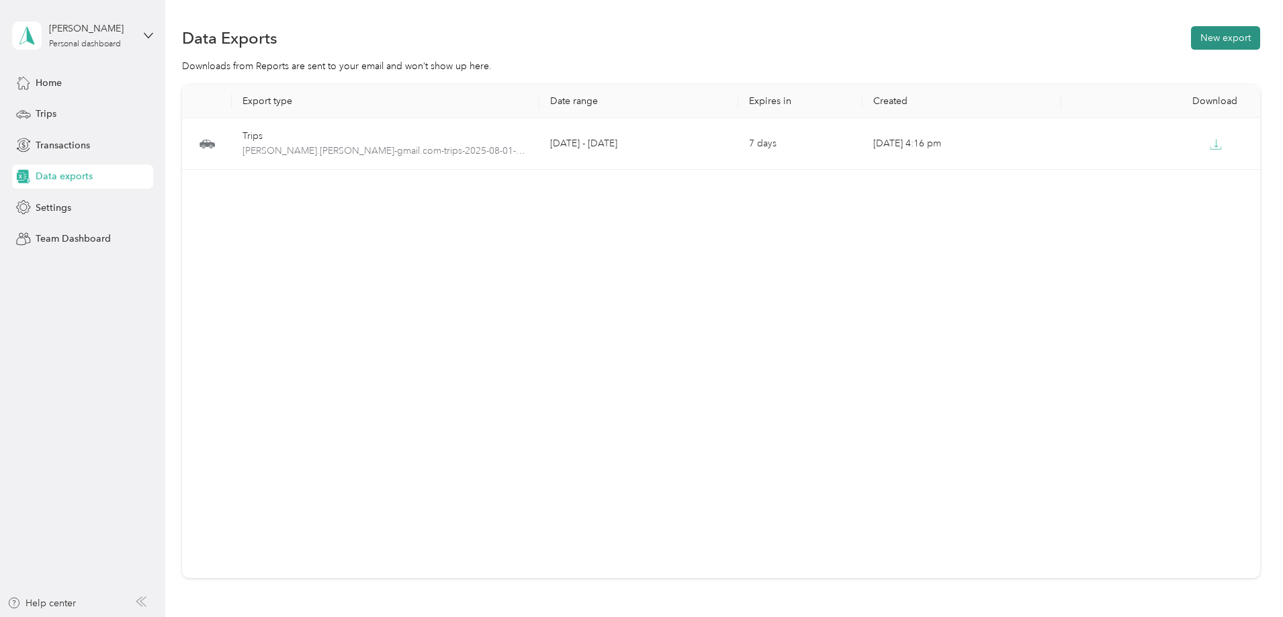
click at [1191, 42] on button "New export" at bounding box center [1225, 38] width 69 height 24
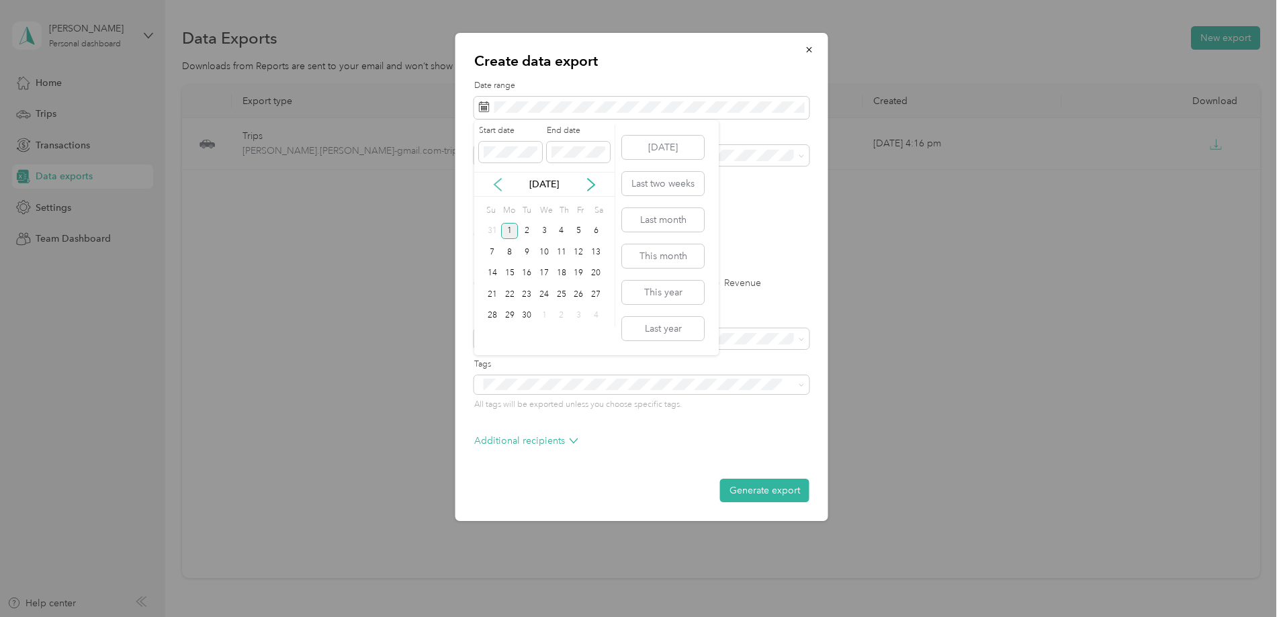
click at [493, 181] on icon at bounding box center [497, 184] width 13 height 13
click at [579, 230] on div "1" at bounding box center [578, 231] width 17 height 17
click at [495, 334] on div "31" at bounding box center [492, 337] width 17 height 17
click at [509, 163] on span at bounding box center [641, 156] width 335 height 22
click at [501, 204] on span "Work" at bounding box center [495, 202] width 23 height 11
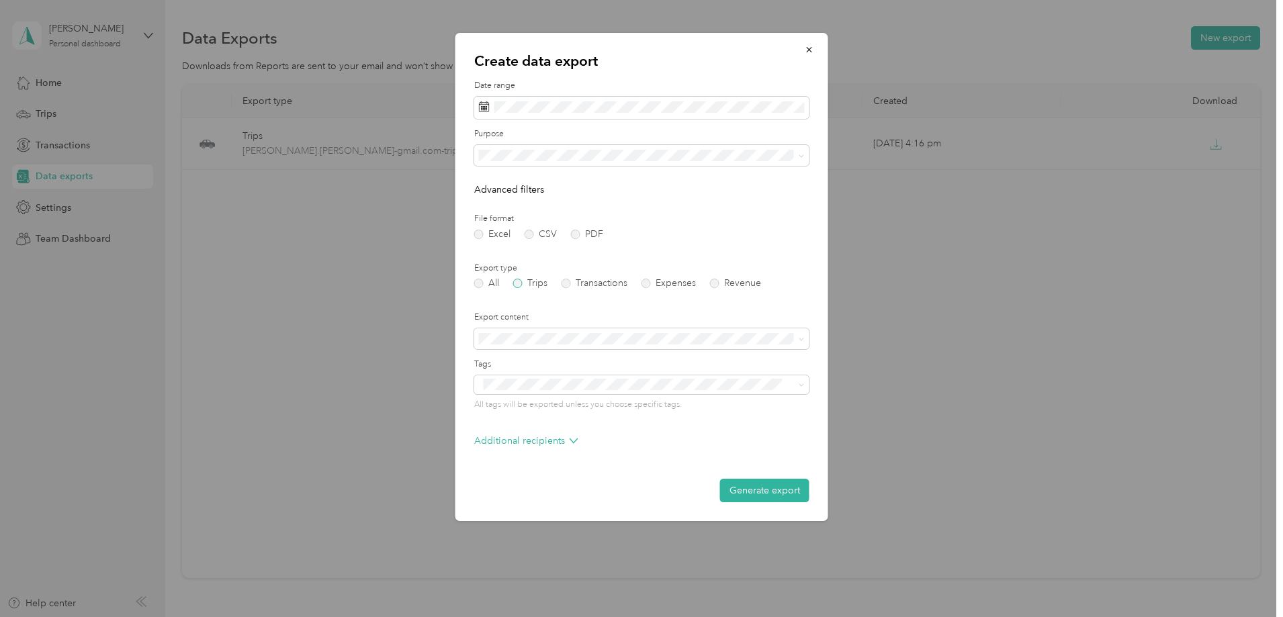
click at [518, 284] on label "Trips" at bounding box center [530, 283] width 34 height 9
click at [748, 491] on button "Generate export" at bounding box center [764, 491] width 89 height 24
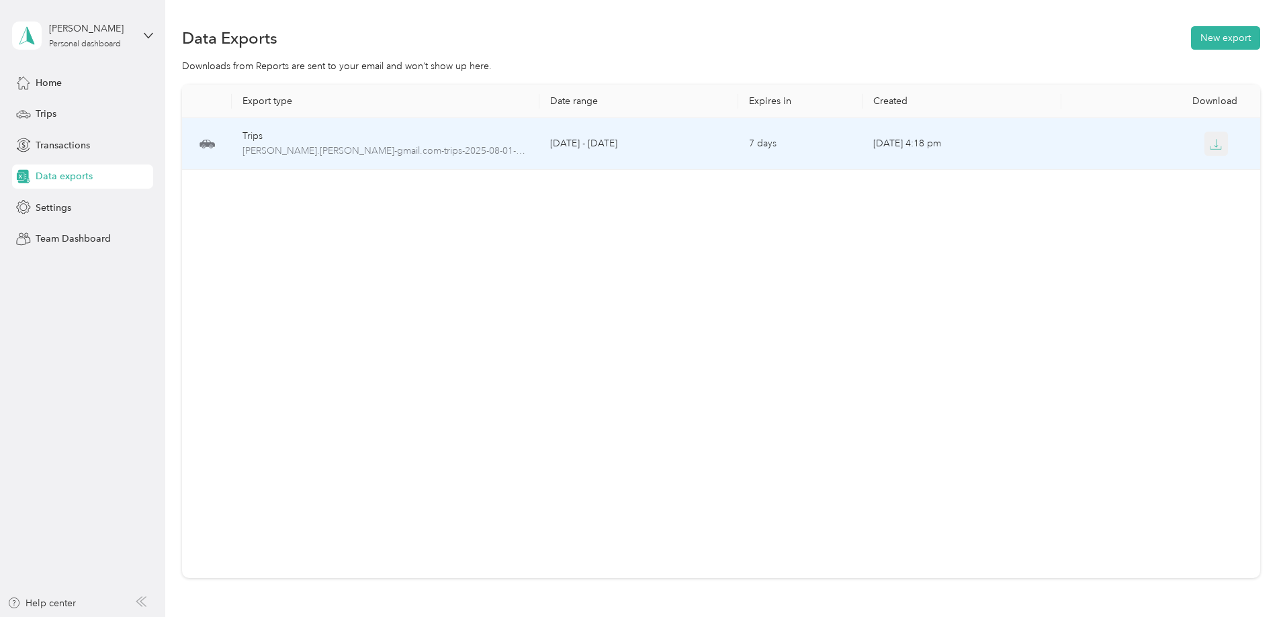
click at [1215, 146] on icon "button" at bounding box center [1217, 143] width 4 height 8
